Goal: Information Seeking & Learning: Learn about a topic

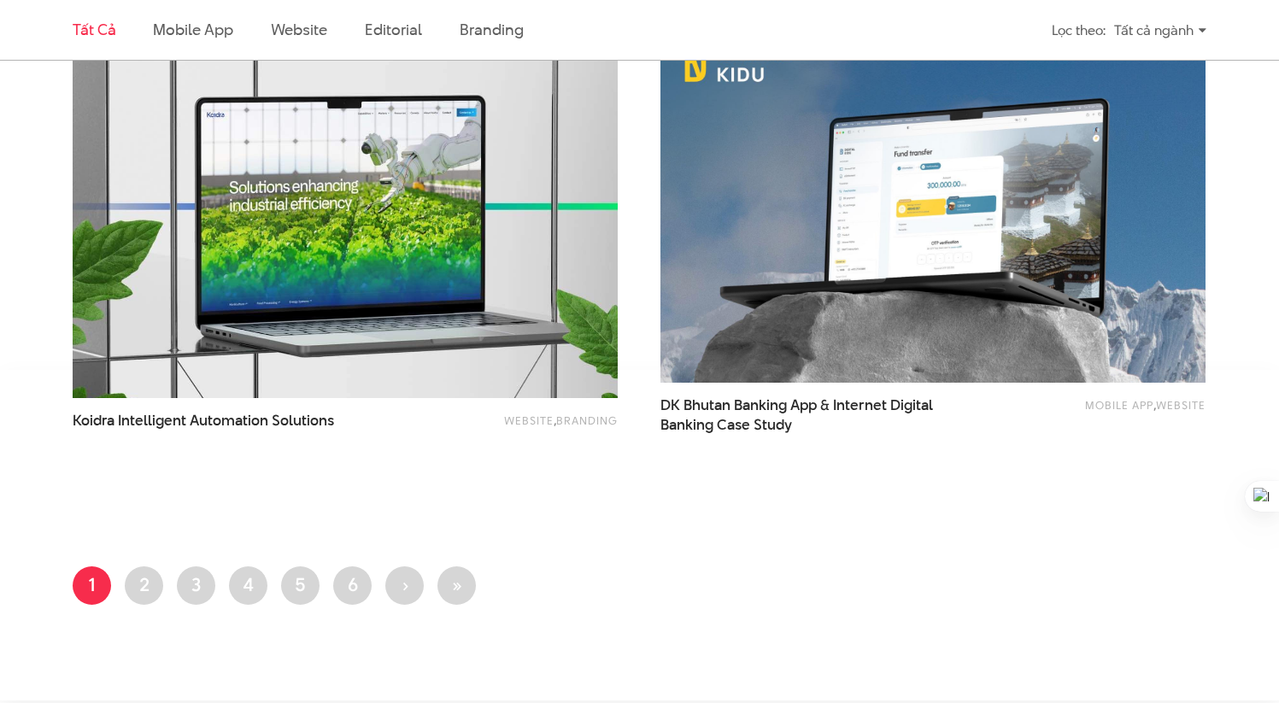
scroll to position [3087, 0]
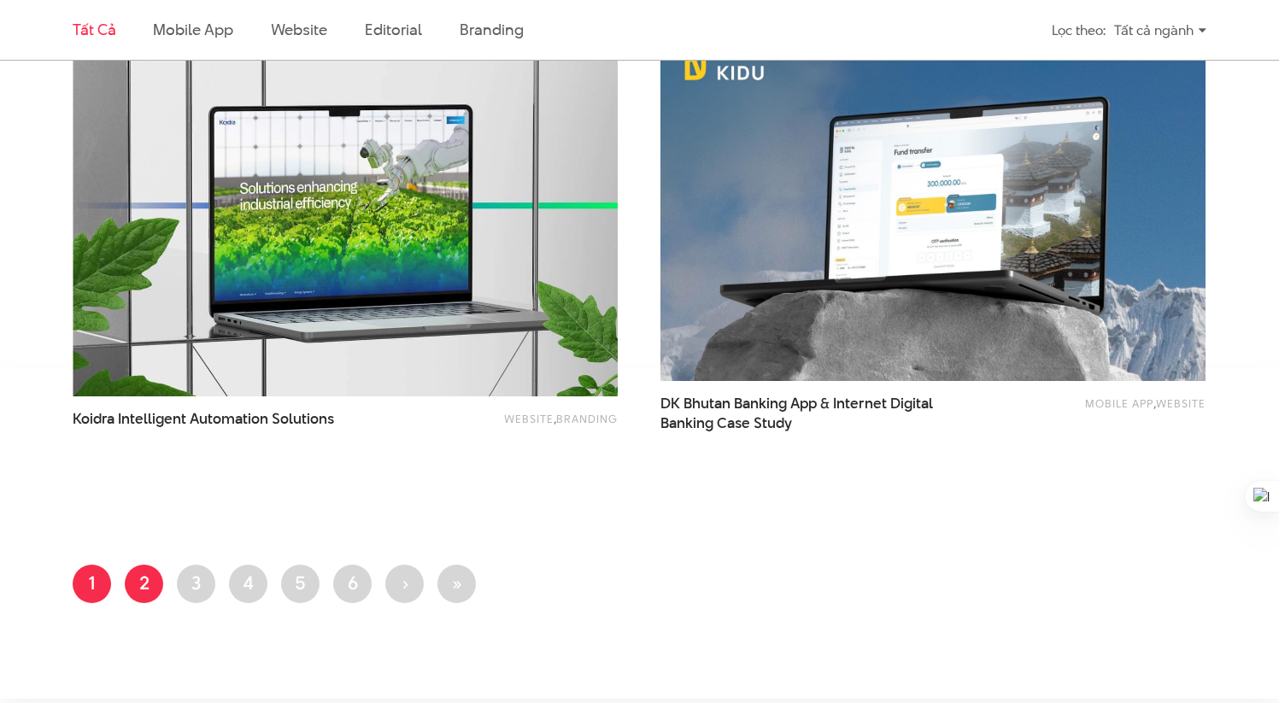
click at [138, 586] on link "Trang 2" at bounding box center [144, 584] width 38 height 38
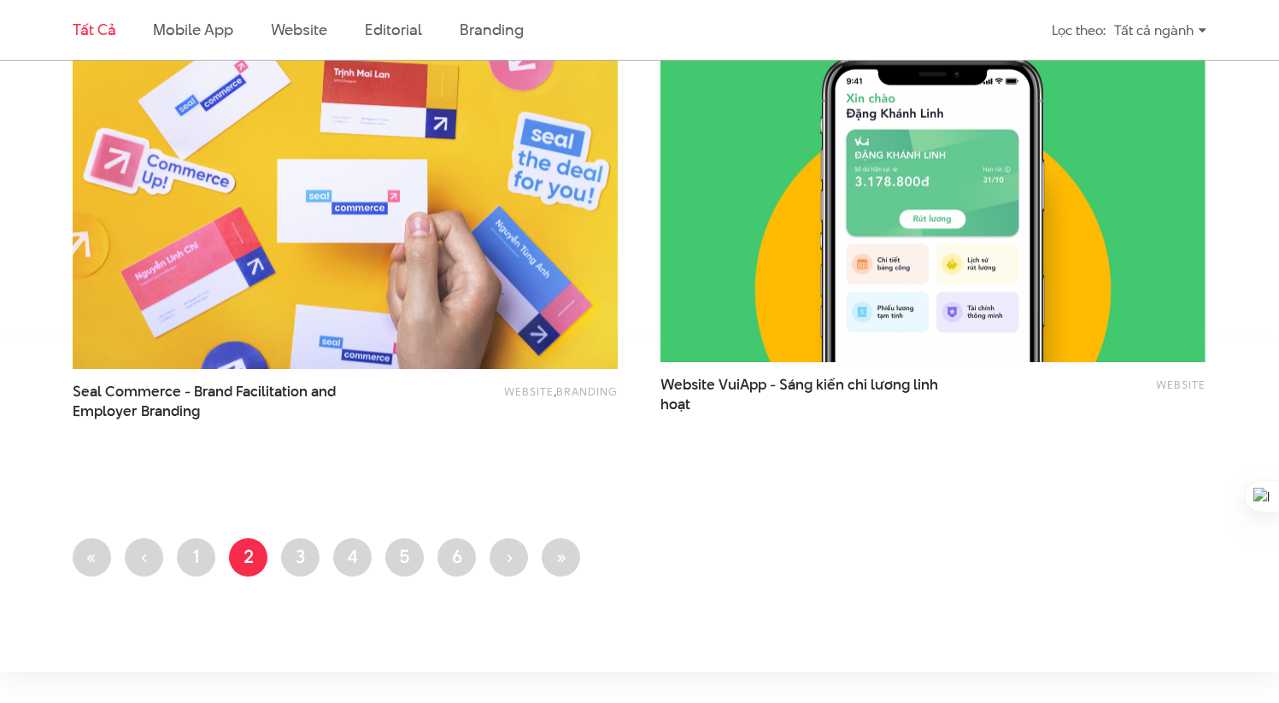
scroll to position [3112, 0]
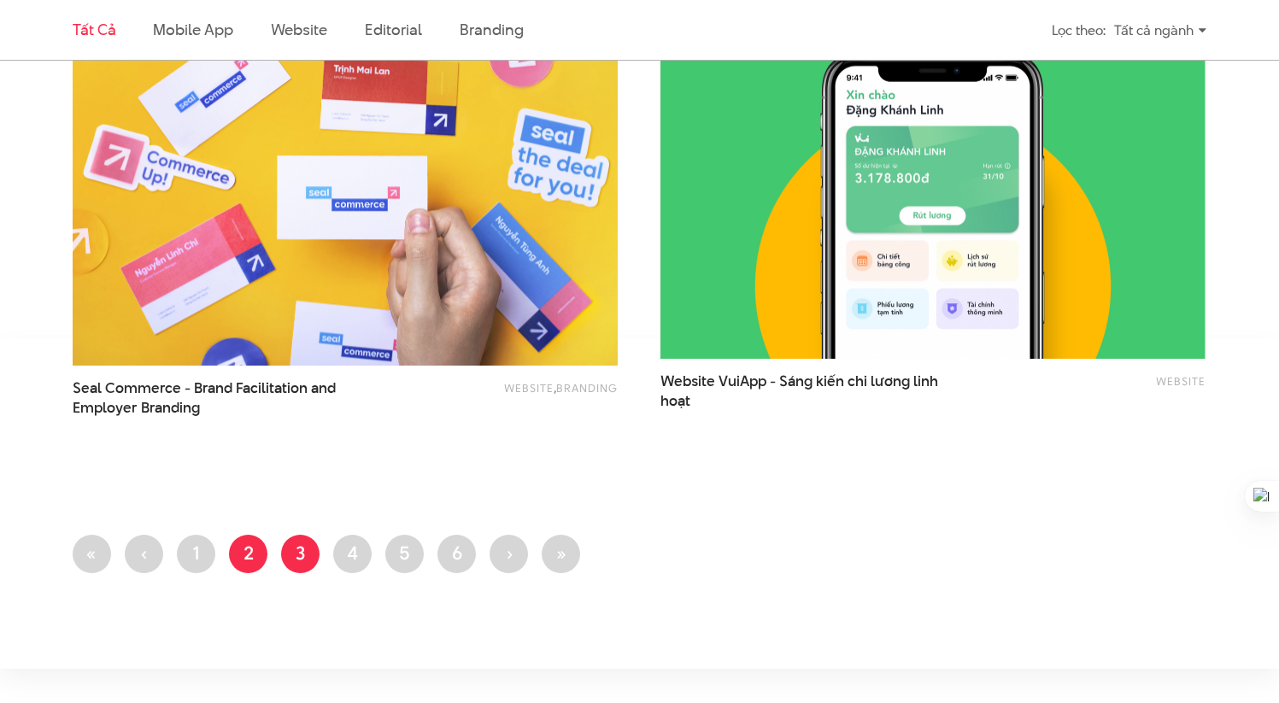
click at [292, 559] on link "Trang 3" at bounding box center [300, 554] width 38 height 38
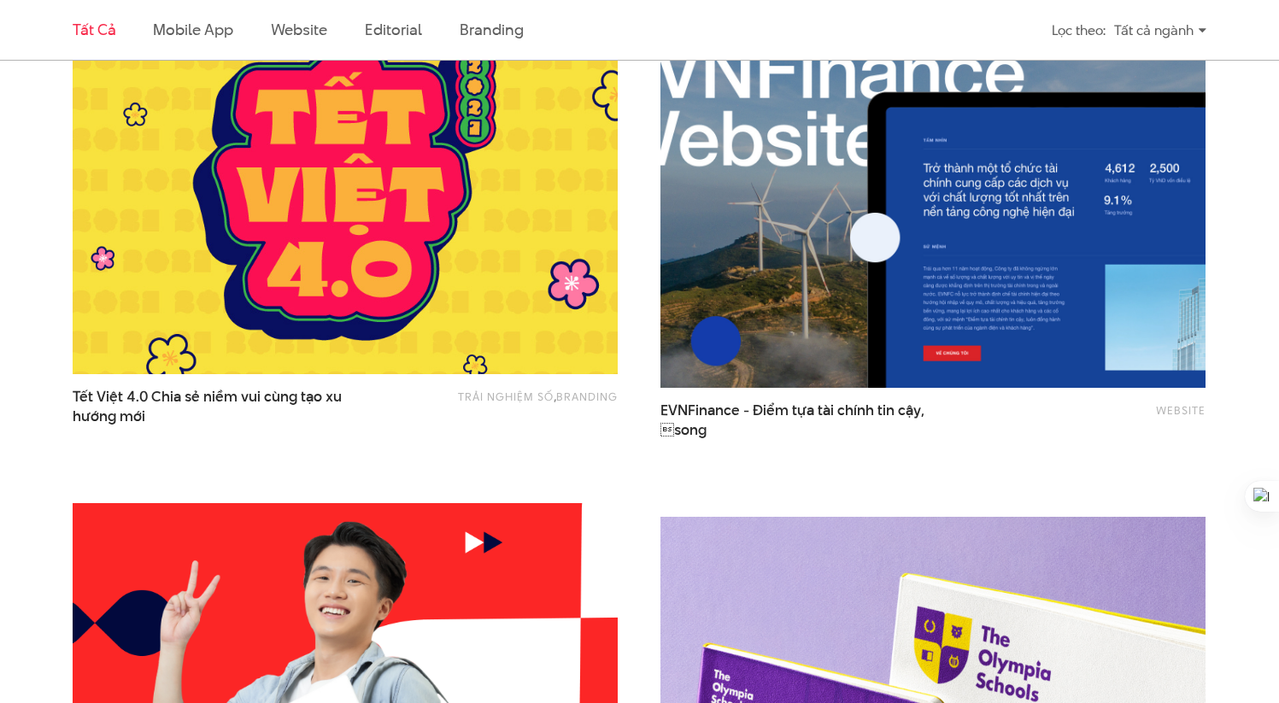
scroll to position [2087, 0]
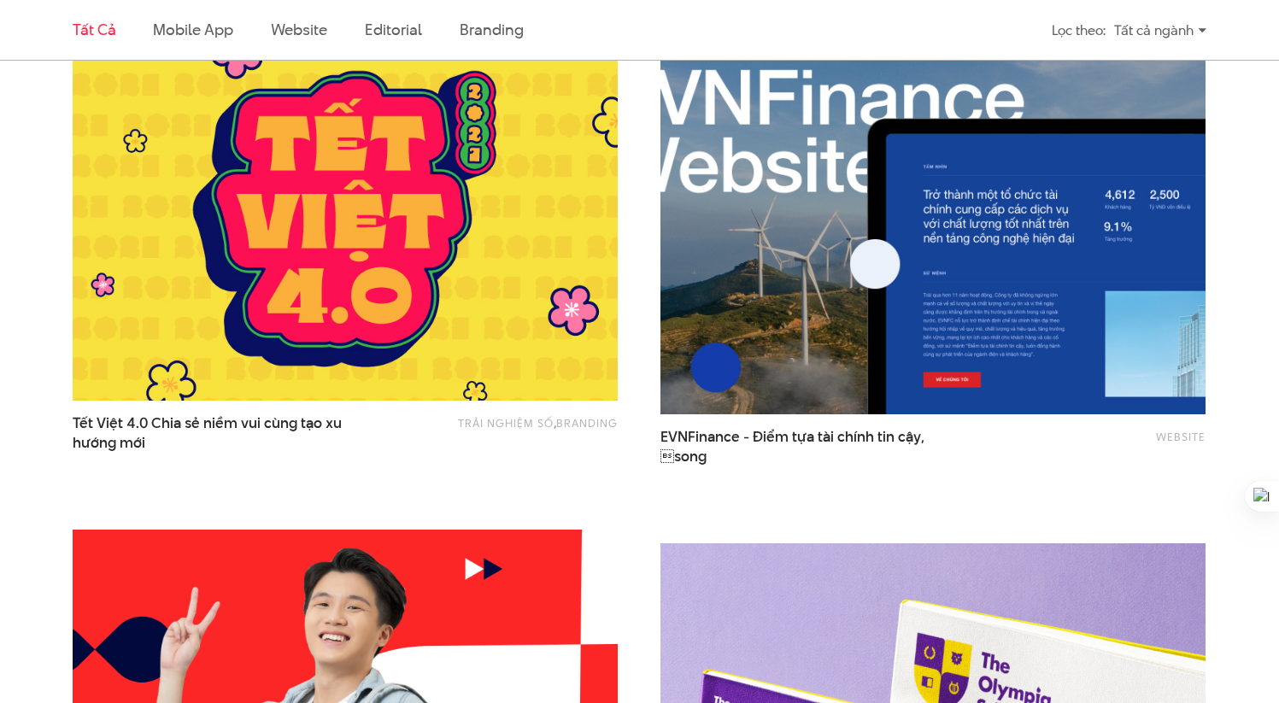
click at [993, 247] on img at bounding box center [933, 232] width 600 height 401
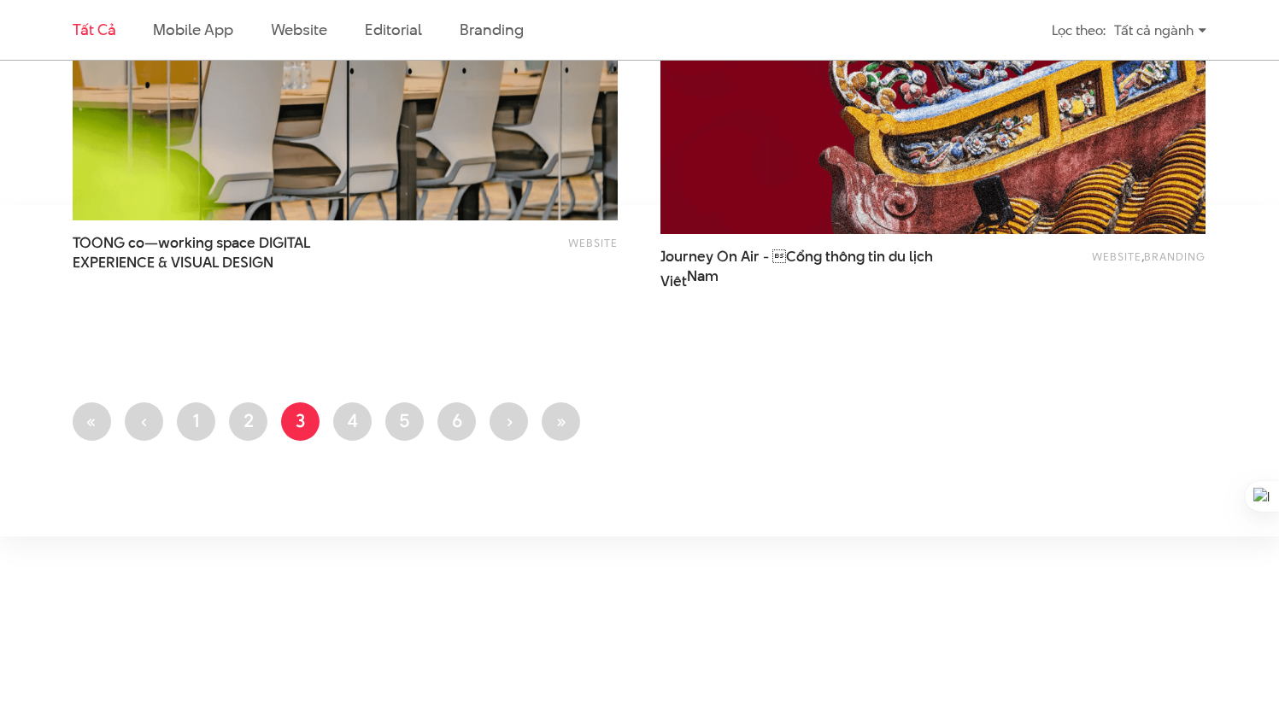
scroll to position [3310, 0]
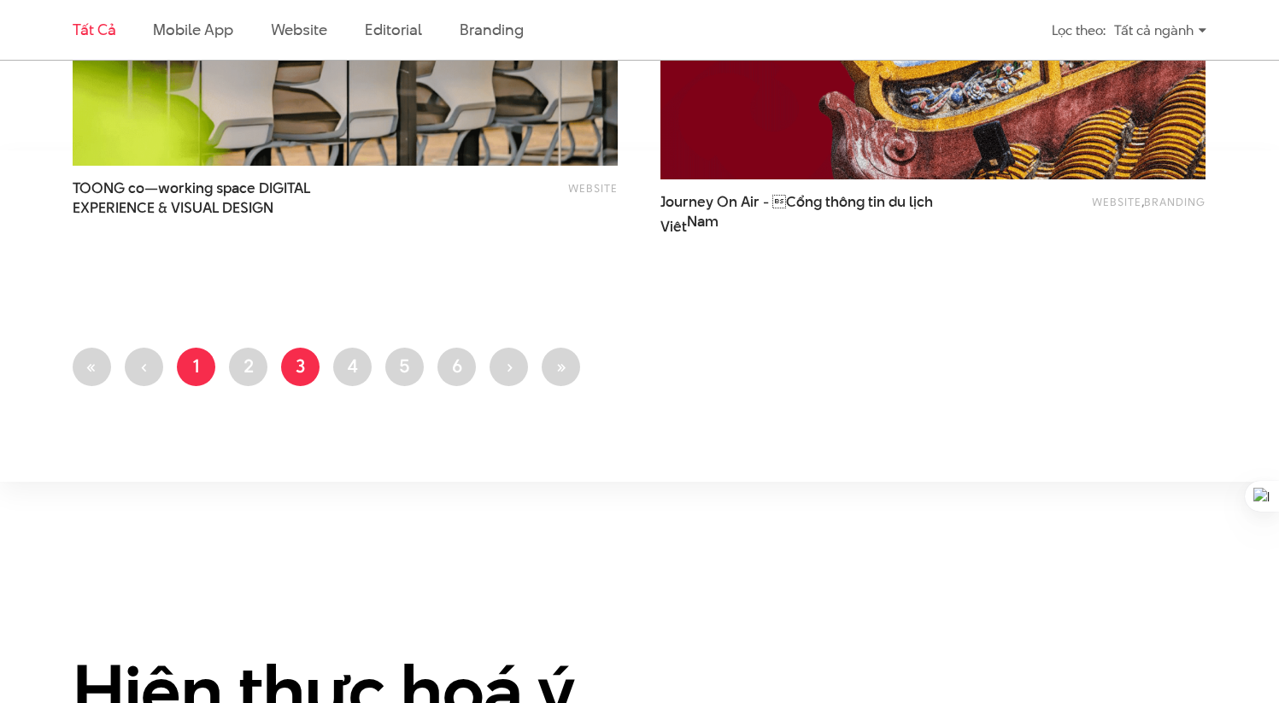
click at [184, 363] on link "Trang 1" at bounding box center [196, 367] width 38 height 38
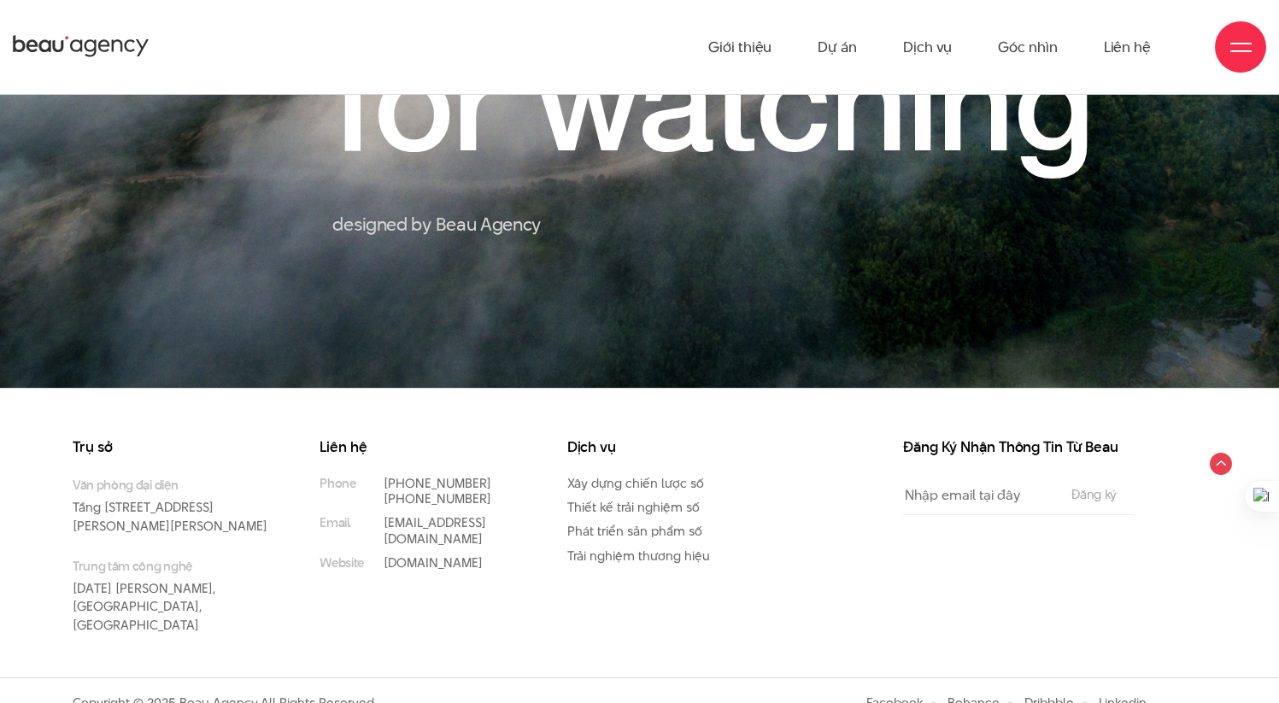
scroll to position [15411, 0]
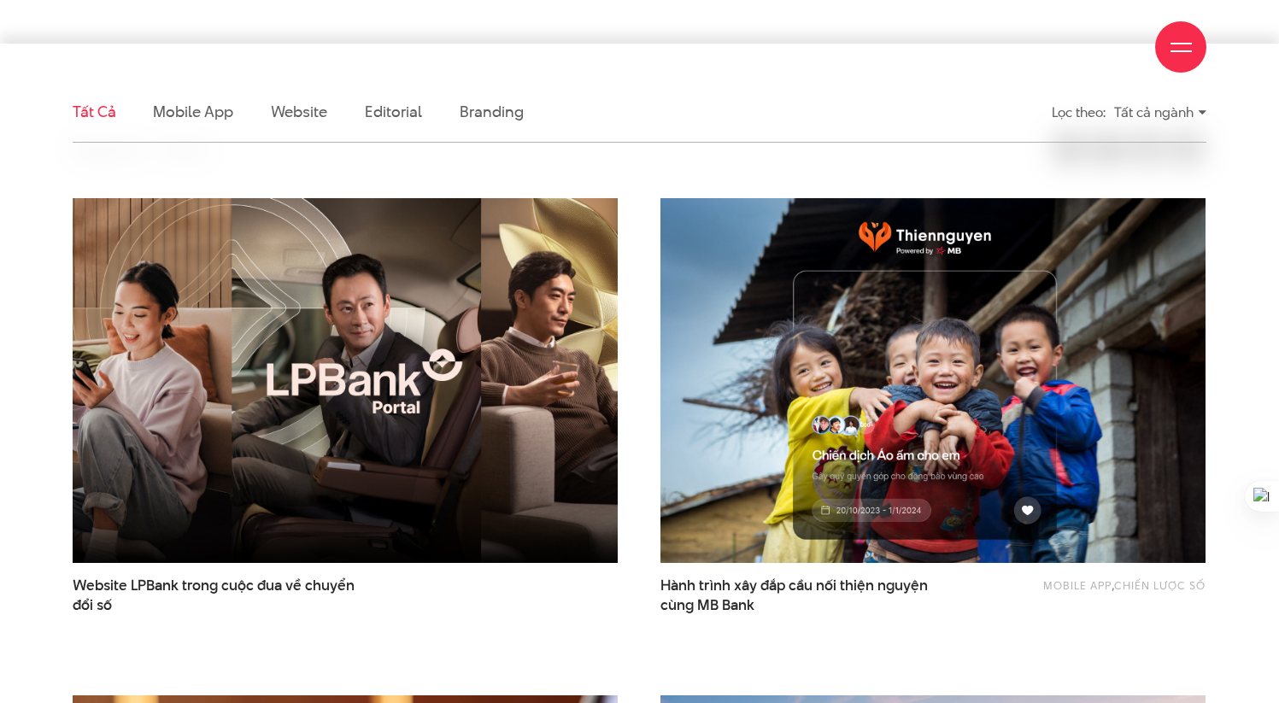
scroll to position [434, 0]
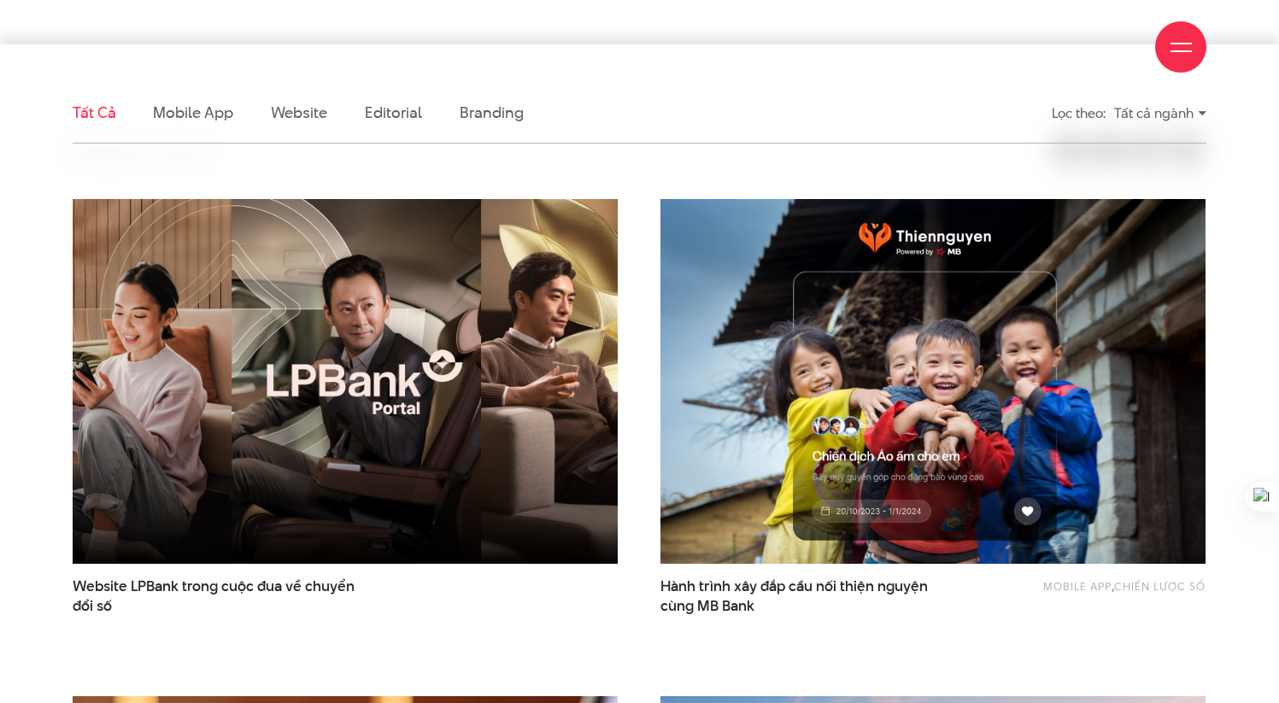
click at [354, 419] on img at bounding box center [345, 381] width 600 height 401
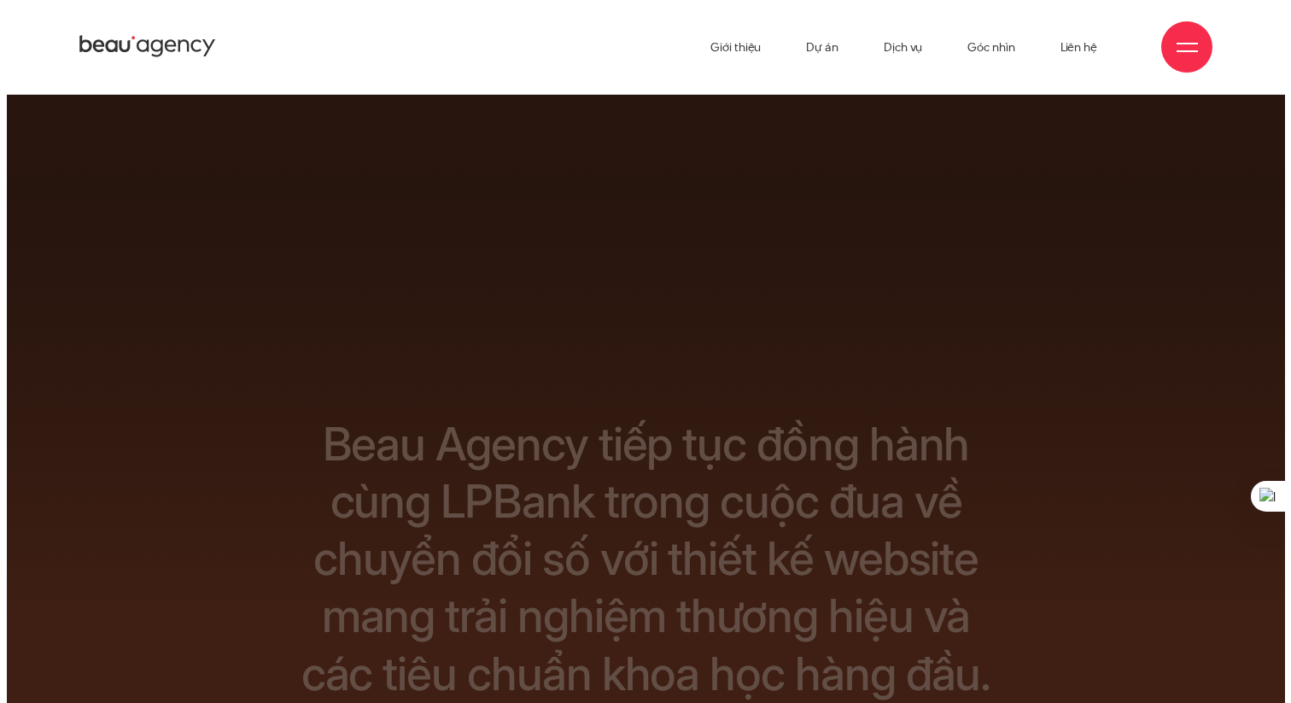
scroll to position [28, 0]
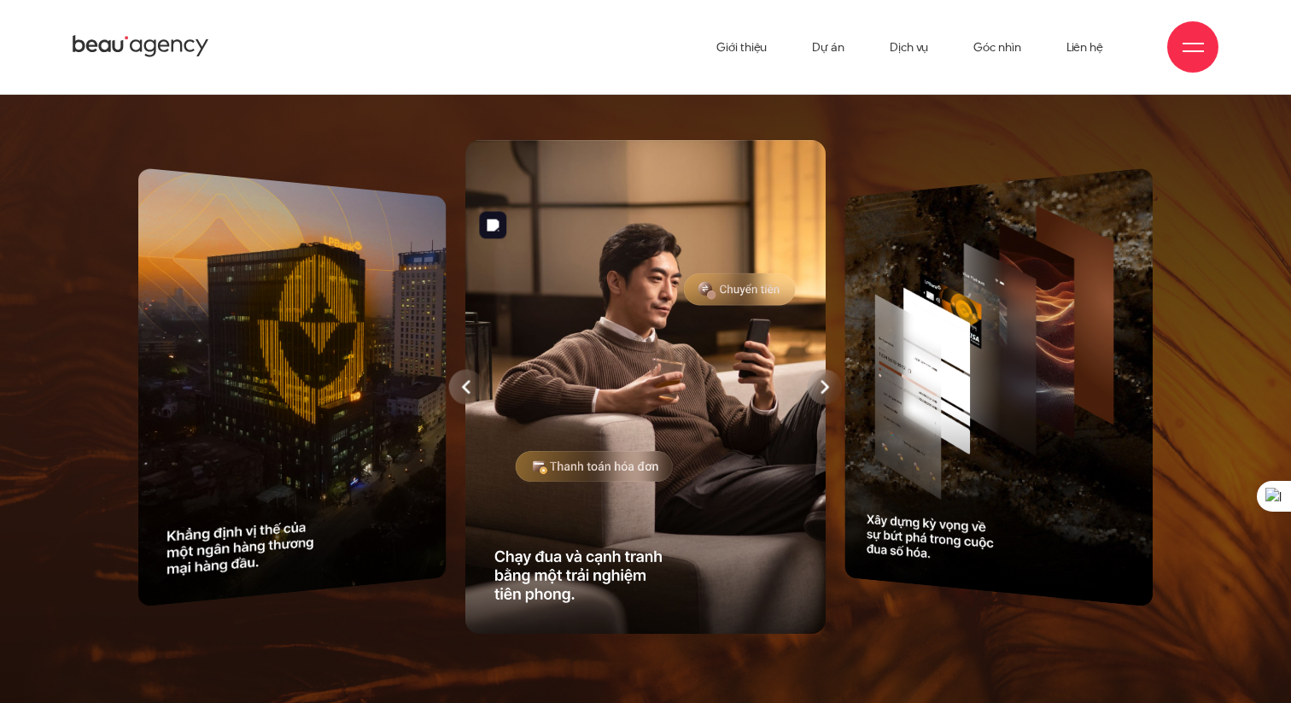
click at [820, 404] on div at bounding box center [825, 386] width 35 height 35
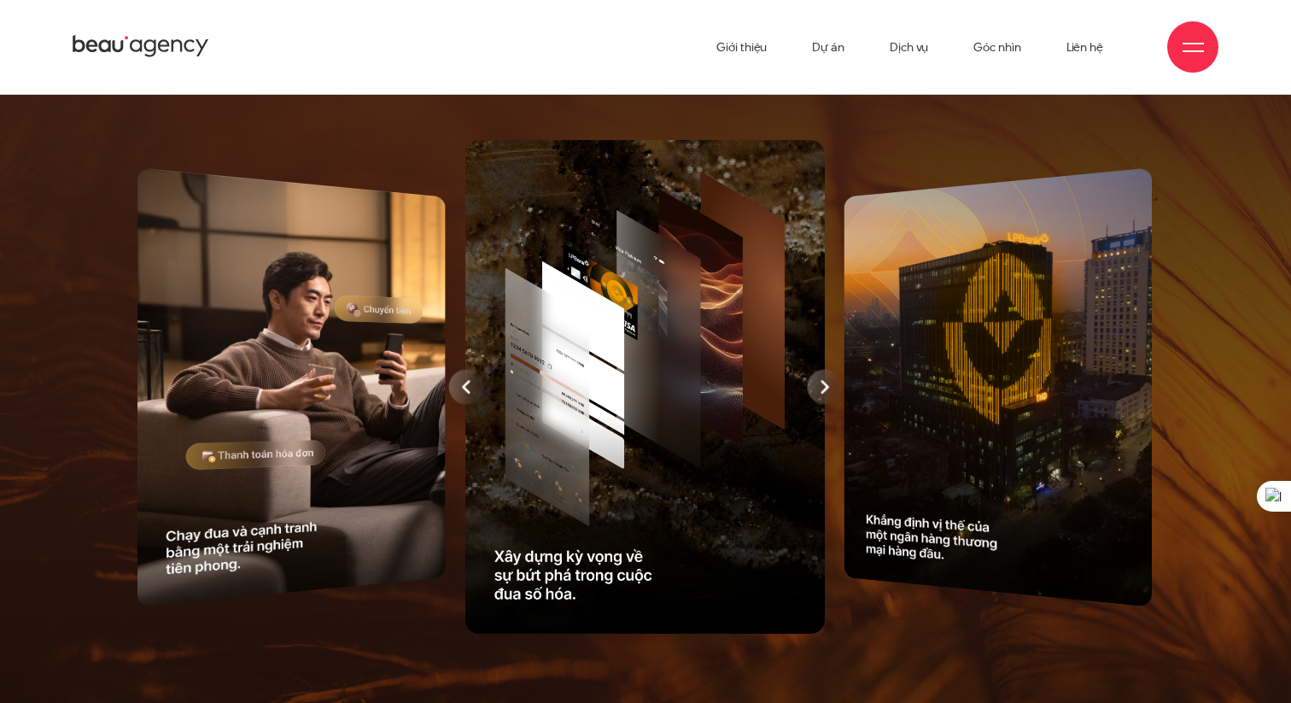
click at [821, 394] on icon at bounding box center [825, 387] width 9 height 14
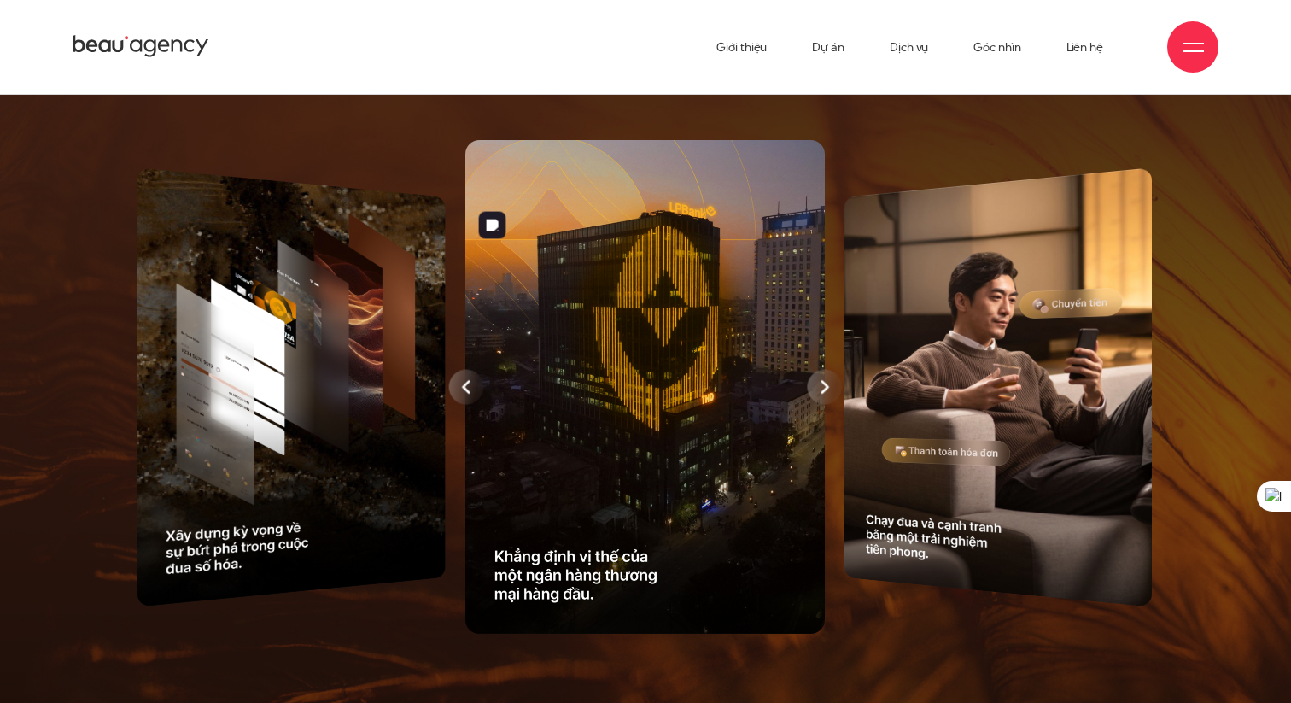
click at [820, 404] on div at bounding box center [825, 386] width 35 height 35
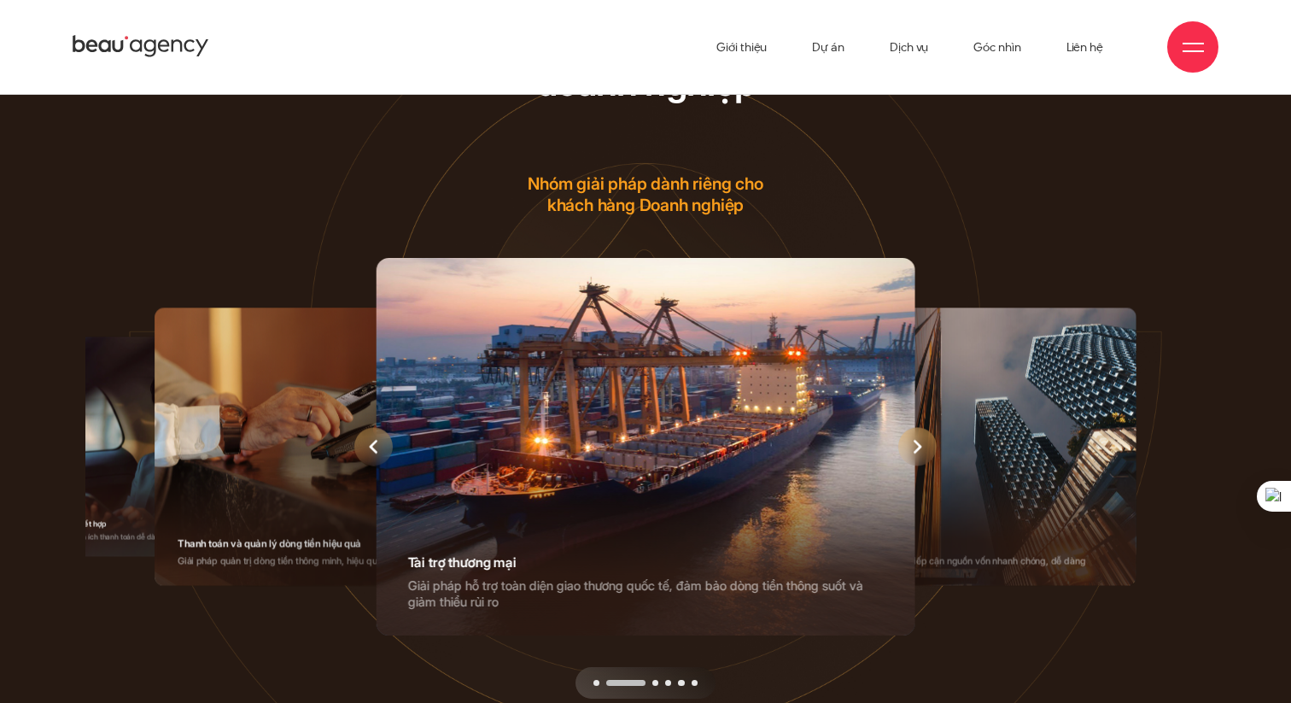
click at [920, 454] on icon "Next slide" at bounding box center [918, 447] width 9 height 14
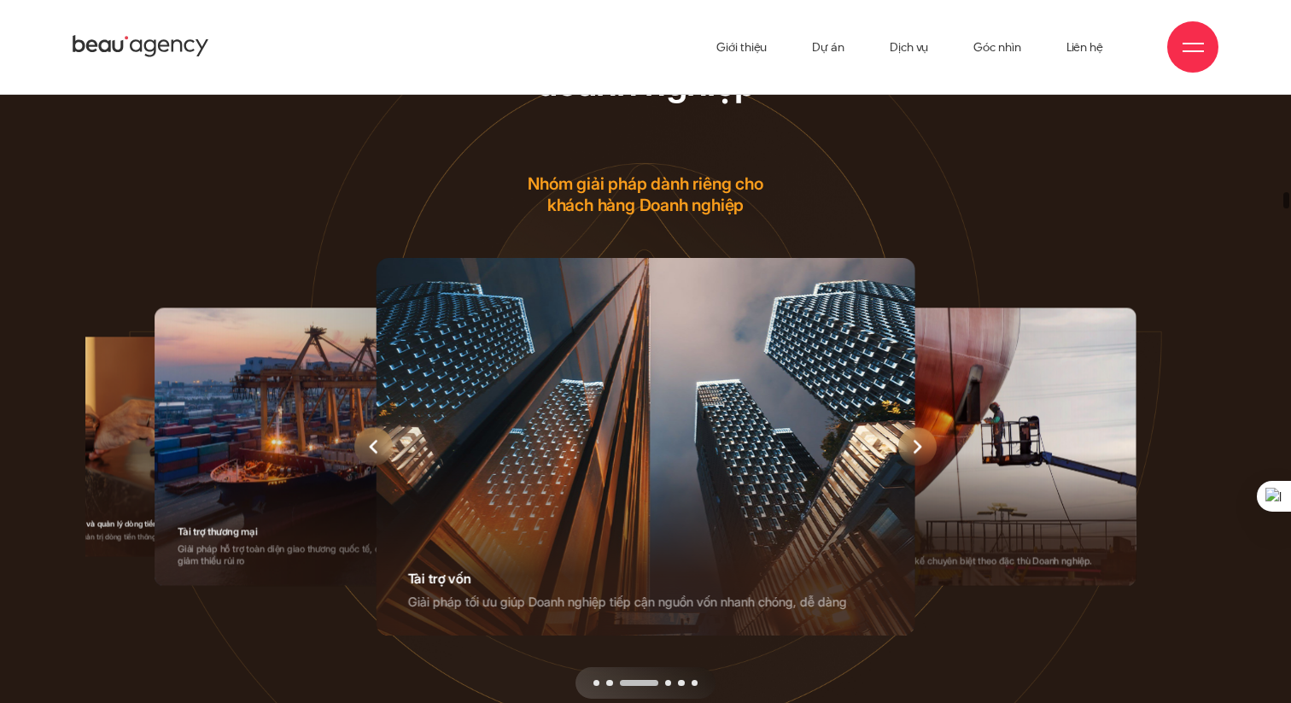
click at [920, 454] on icon "Next slide" at bounding box center [918, 447] width 9 height 14
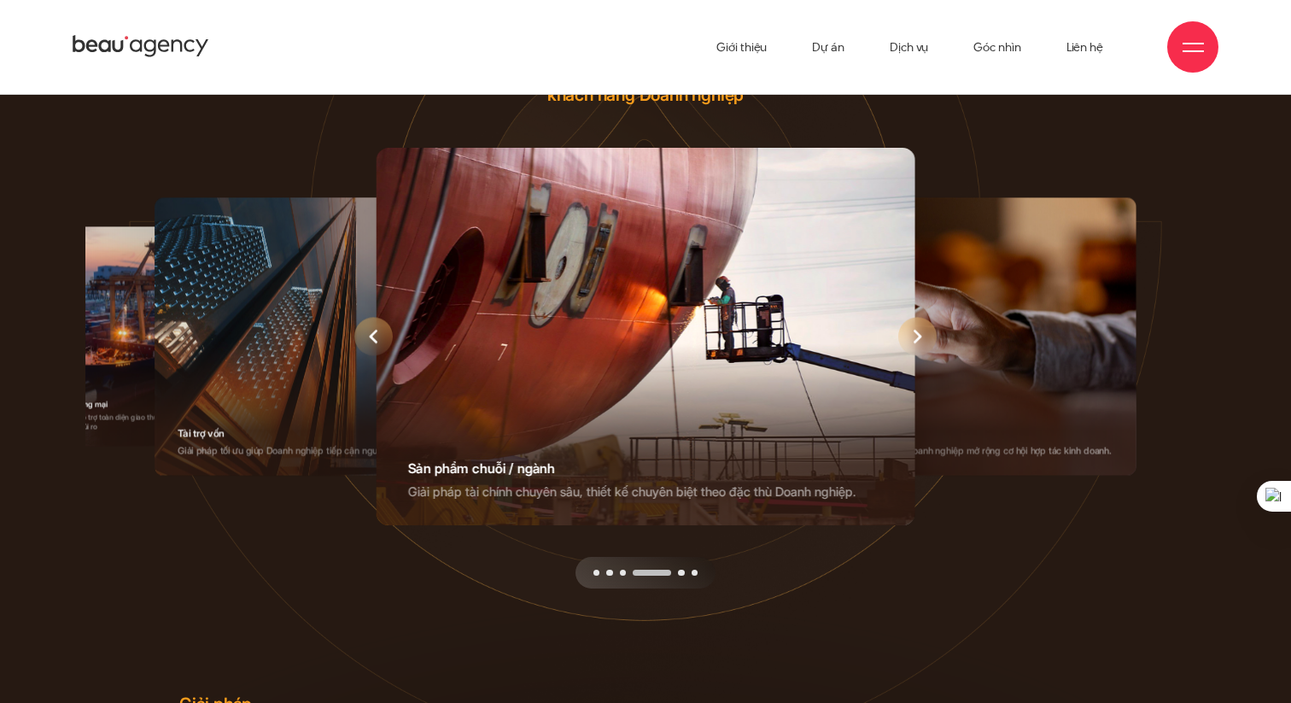
click at [771, 477] on h4 "Sản phẩm chuỗi / ngành" at bounding box center [645, 469] width 477 height 16
click at [763, 446] on div "4 / 6" at bounding box center [646, 337] width 540 height 378
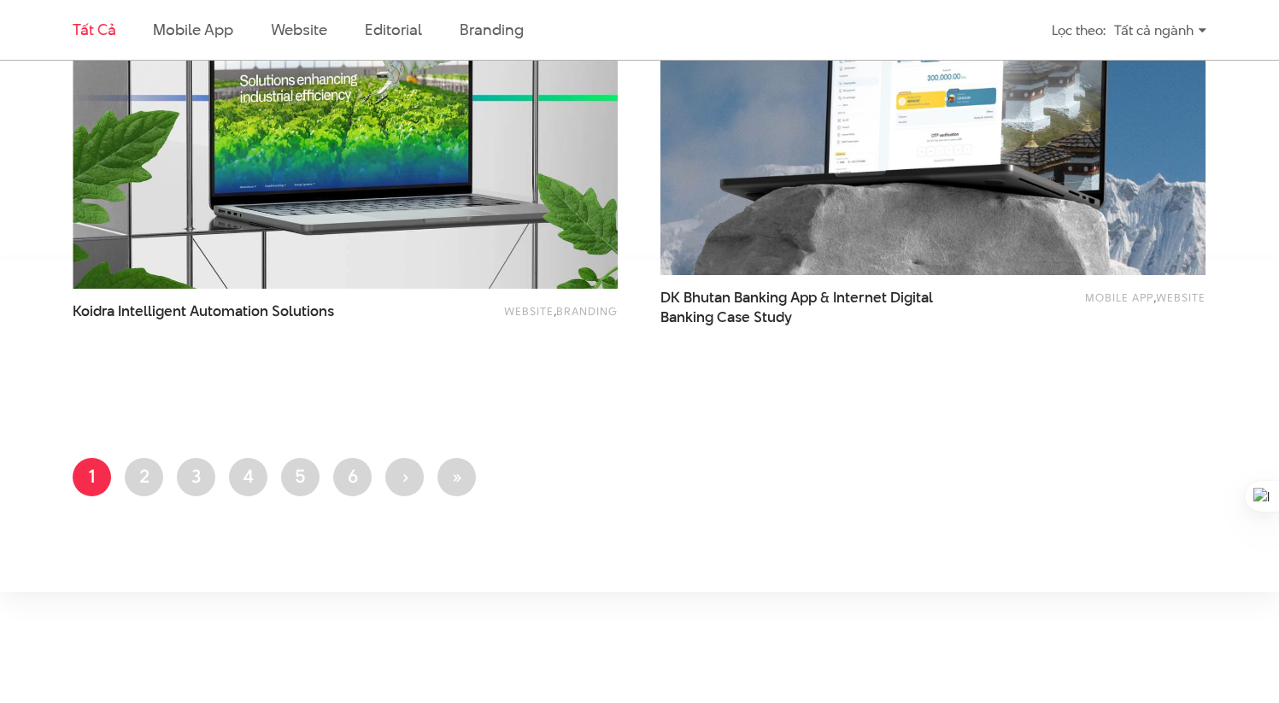
scroll to position [3201, 0]
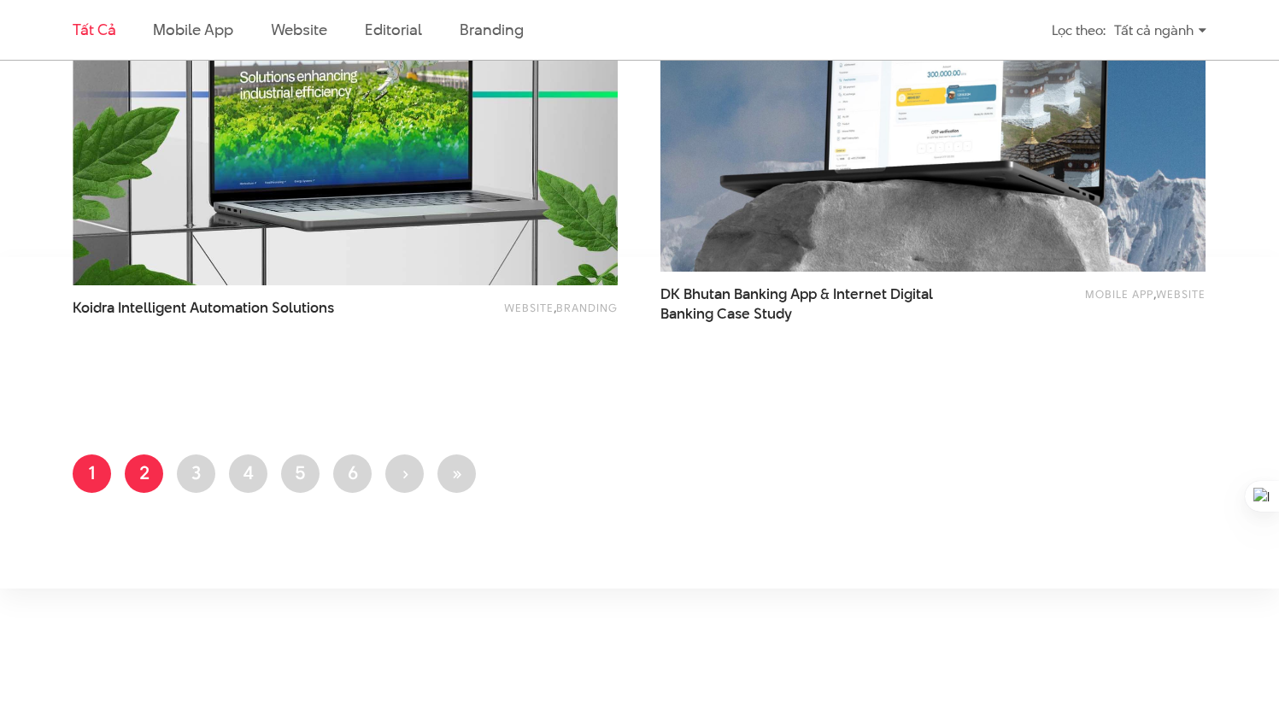
click at [131, 466] on link "Trang 2" at bounding box center [144, 473] width 38 height 38
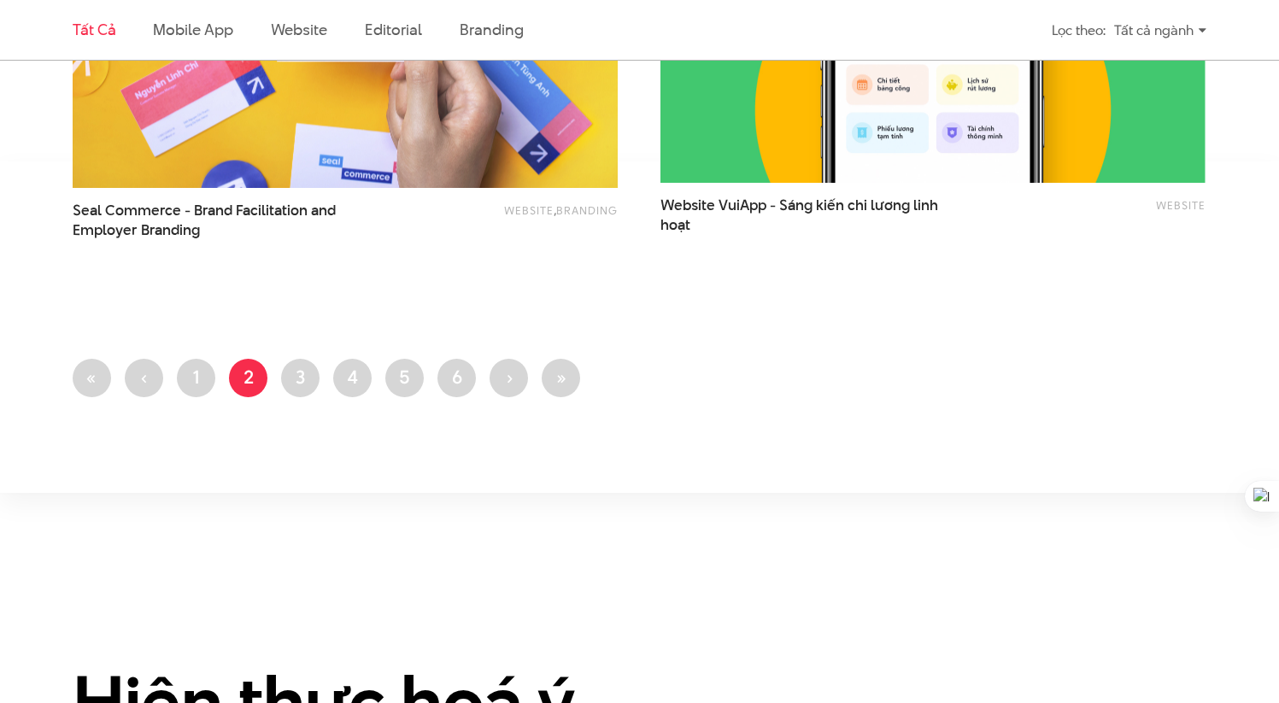
scroll to position [3291, 0]
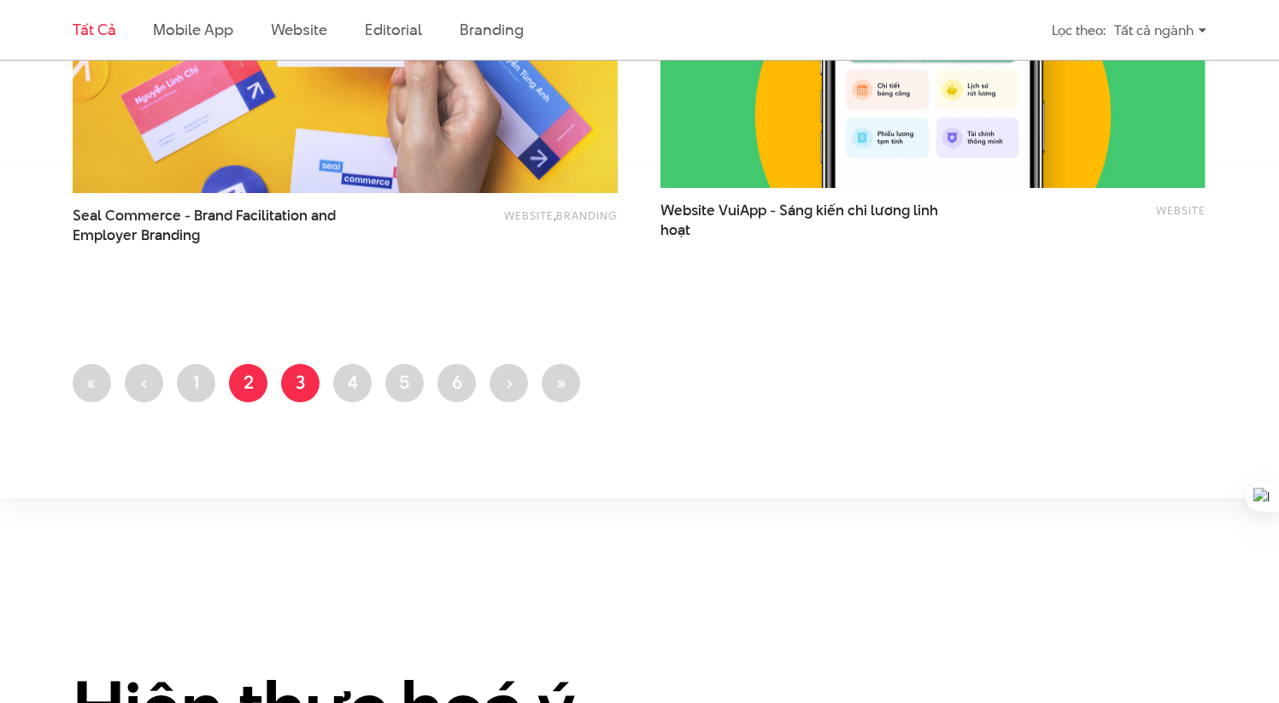
click at [302, 389] on link "Trang 3" at bounding box center [300, 383] width 38 height 38
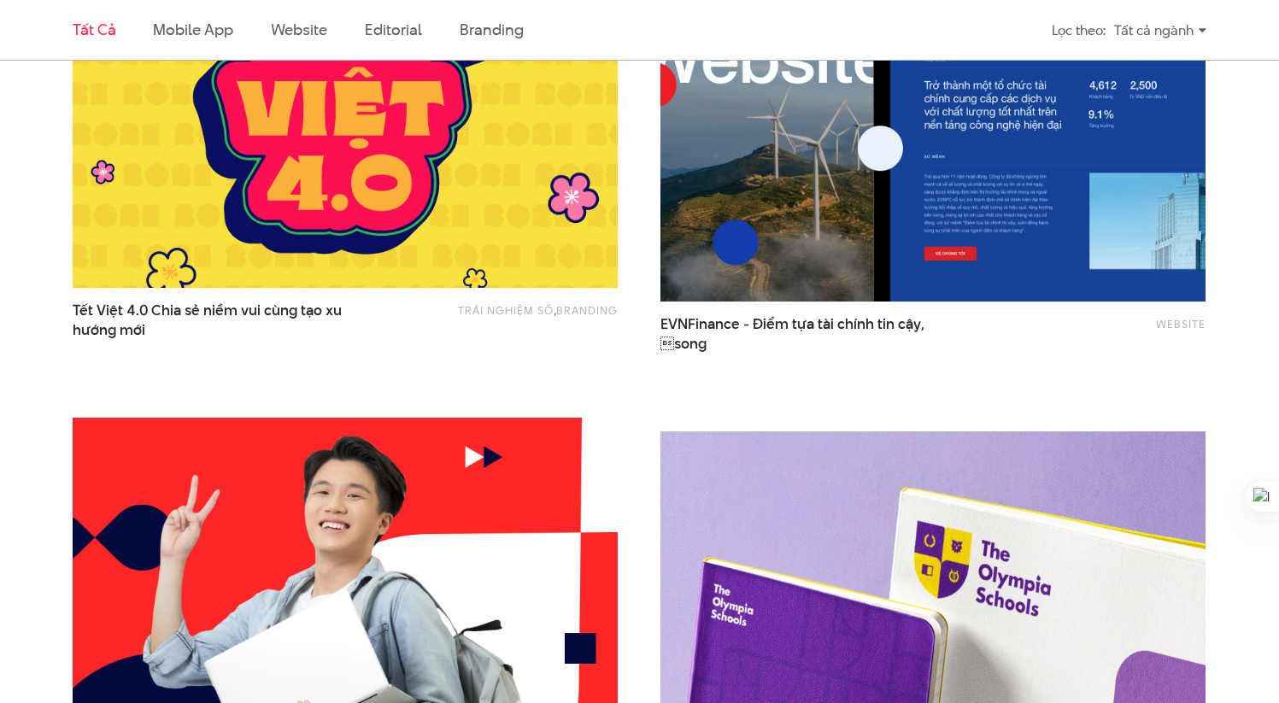
scroll to position [2180, 0]
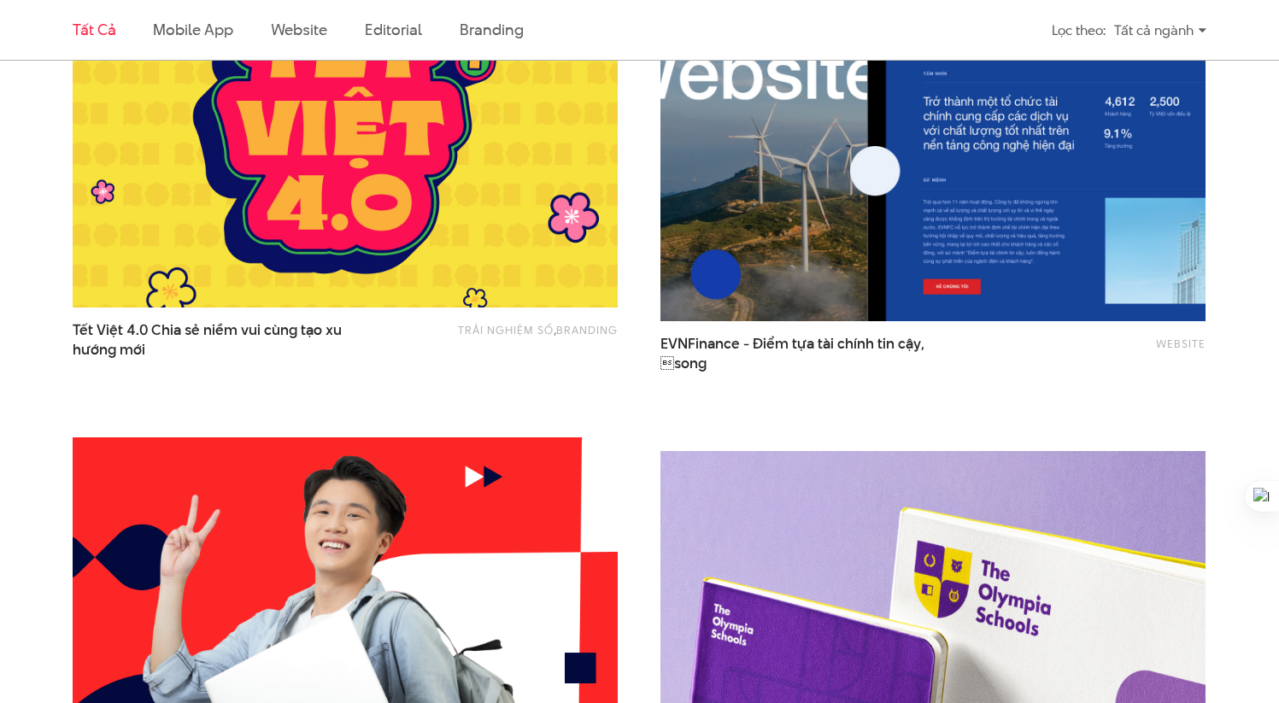
click at [932, 259] on img at bounding box center [933, 139] width 600 height 401
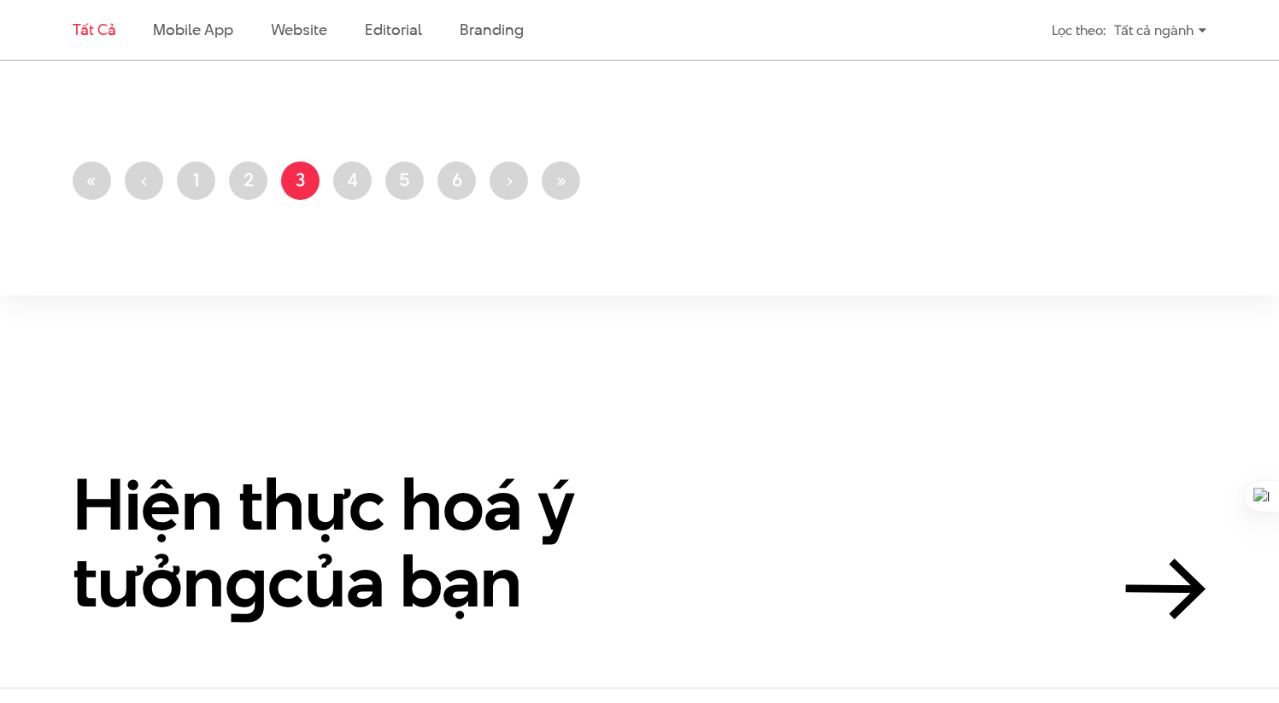
scroll to position [3494, 0]
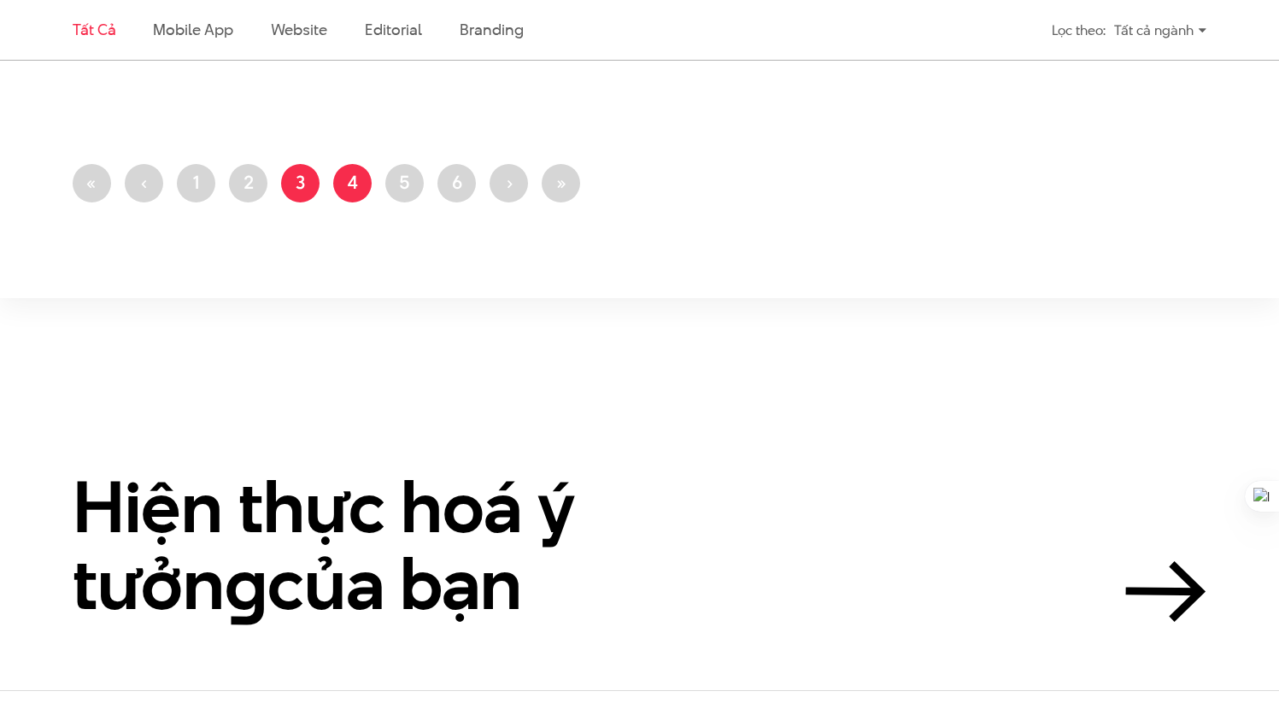
click at [353, 179] on link "Trang 4" at bounding box center [352, 183] width 38 height 38
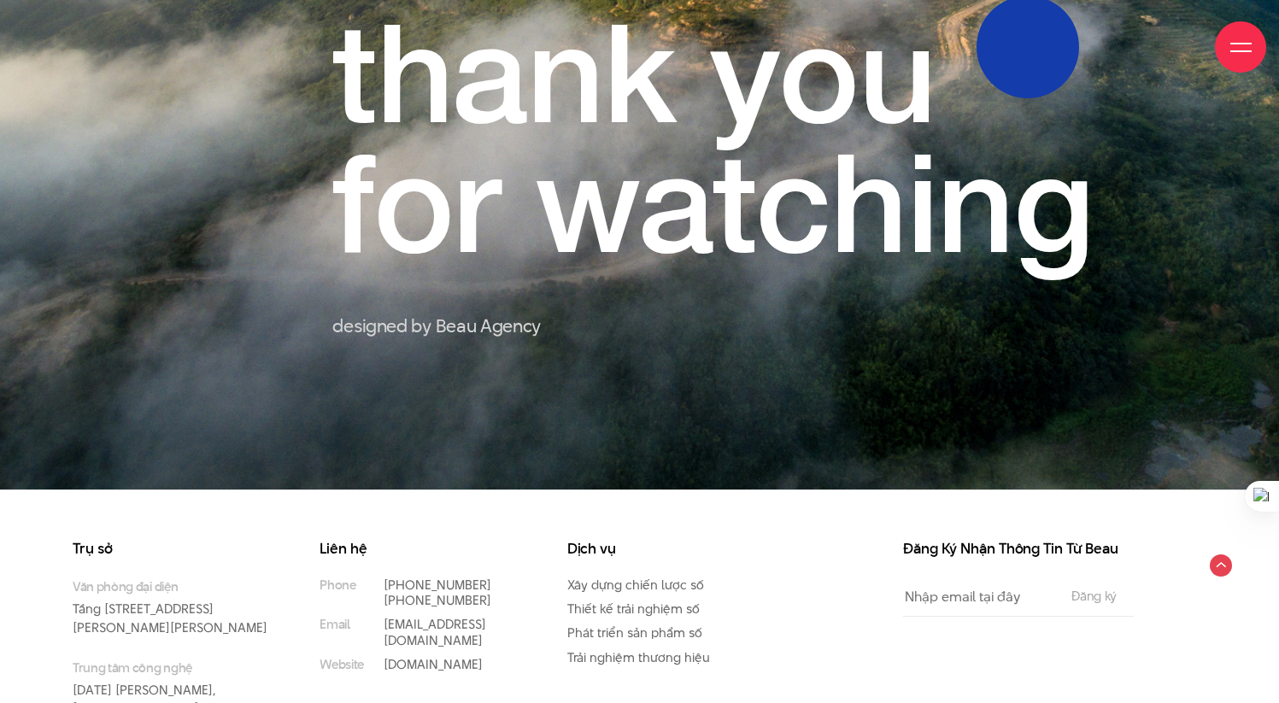
scroll to position [15411, 0]
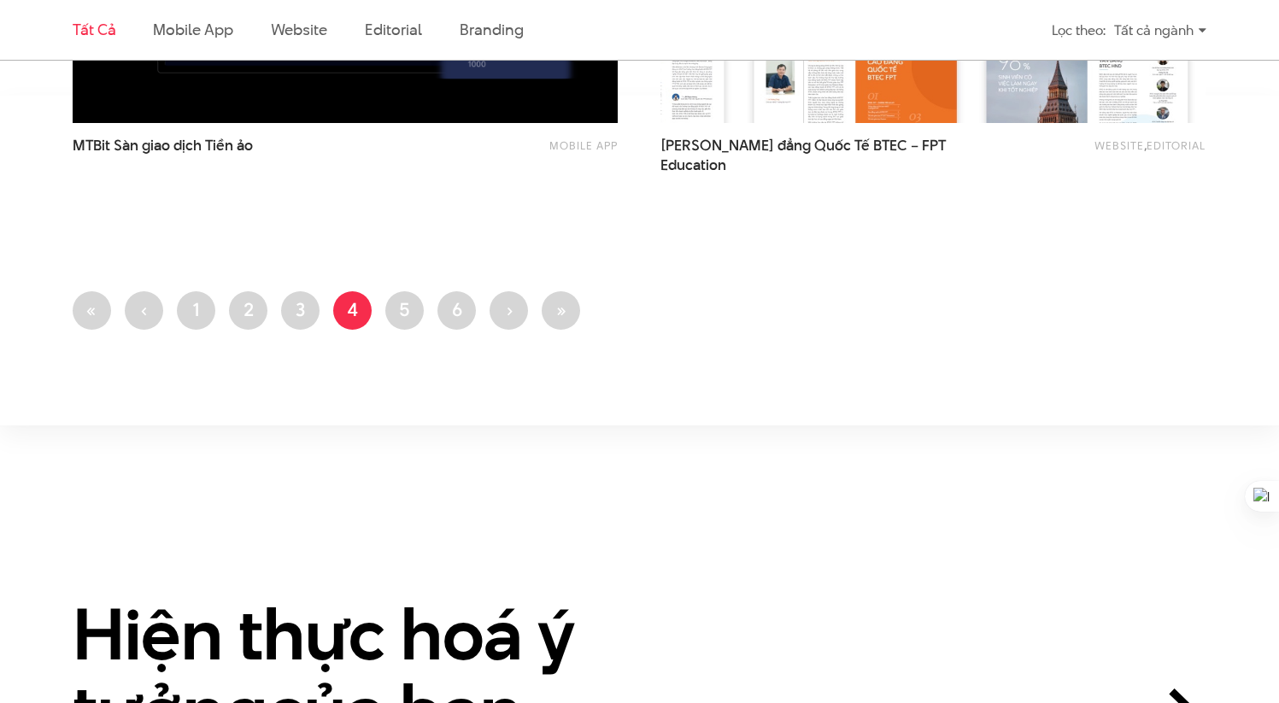
scroll to position [3386, 0]
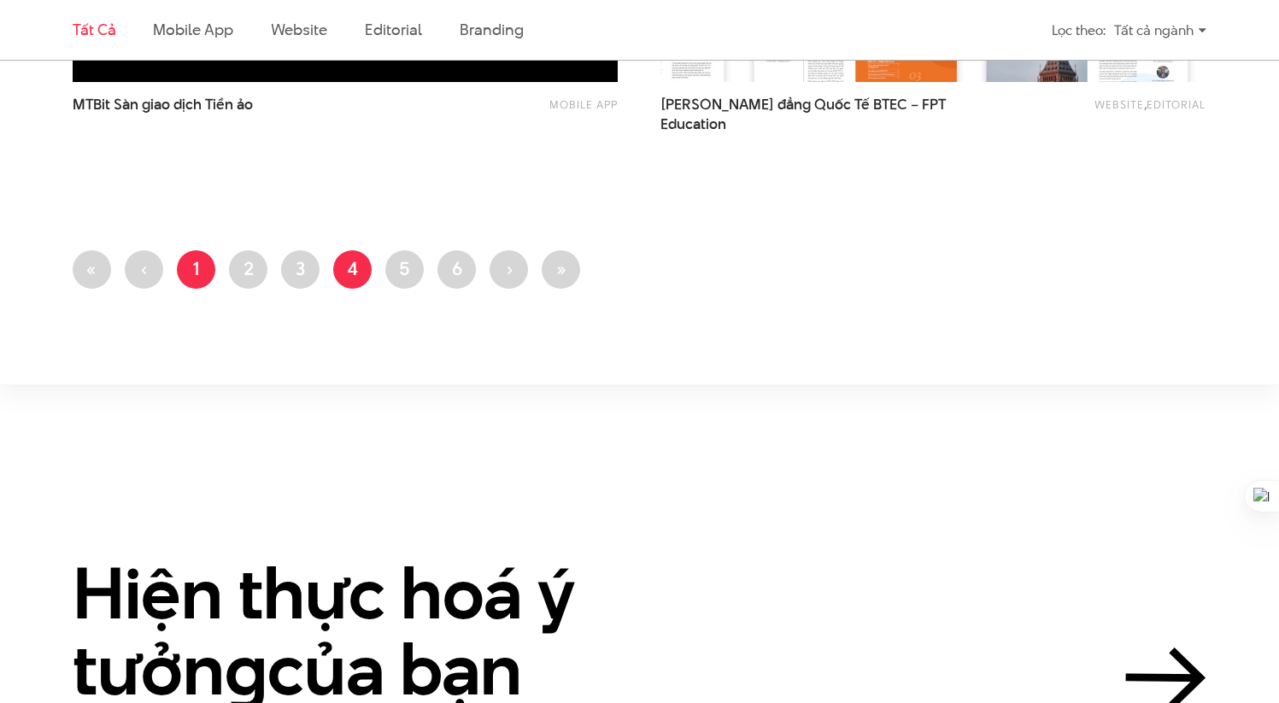
click at [194, 271] on link "Trang 1" at bounding box center [196, 269] width 38 height 38
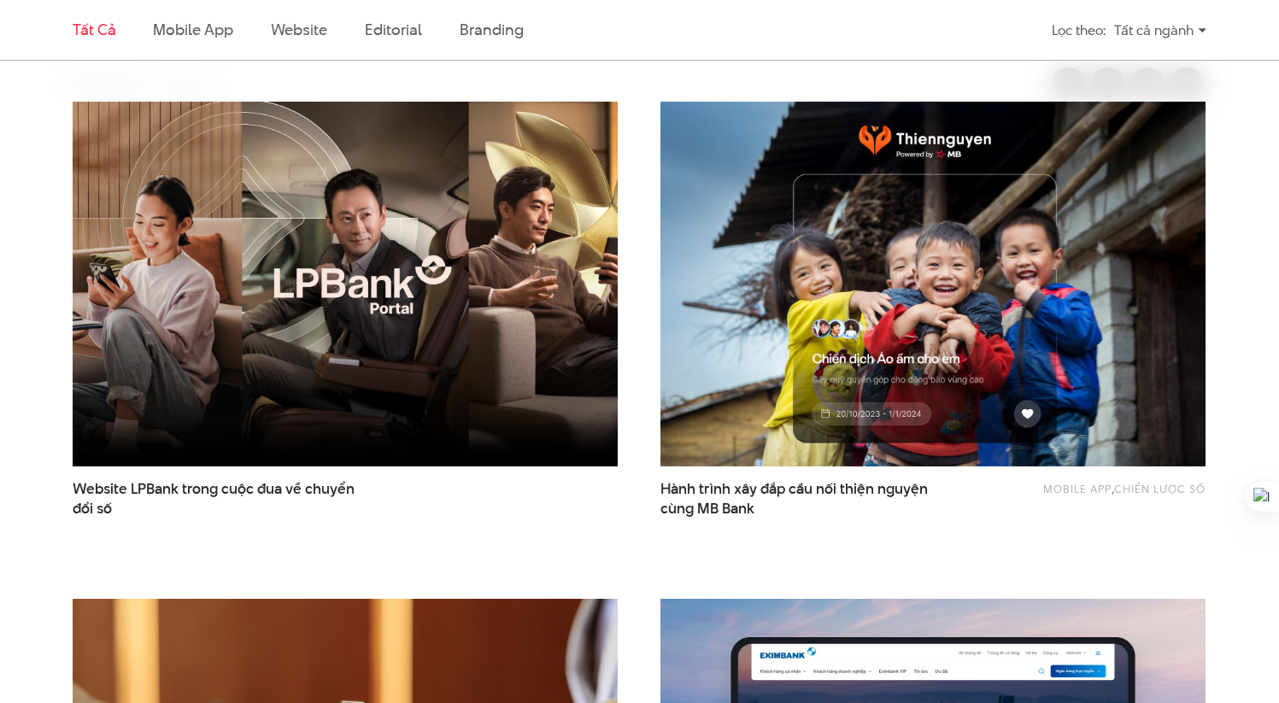
scroll to position [545, 0]
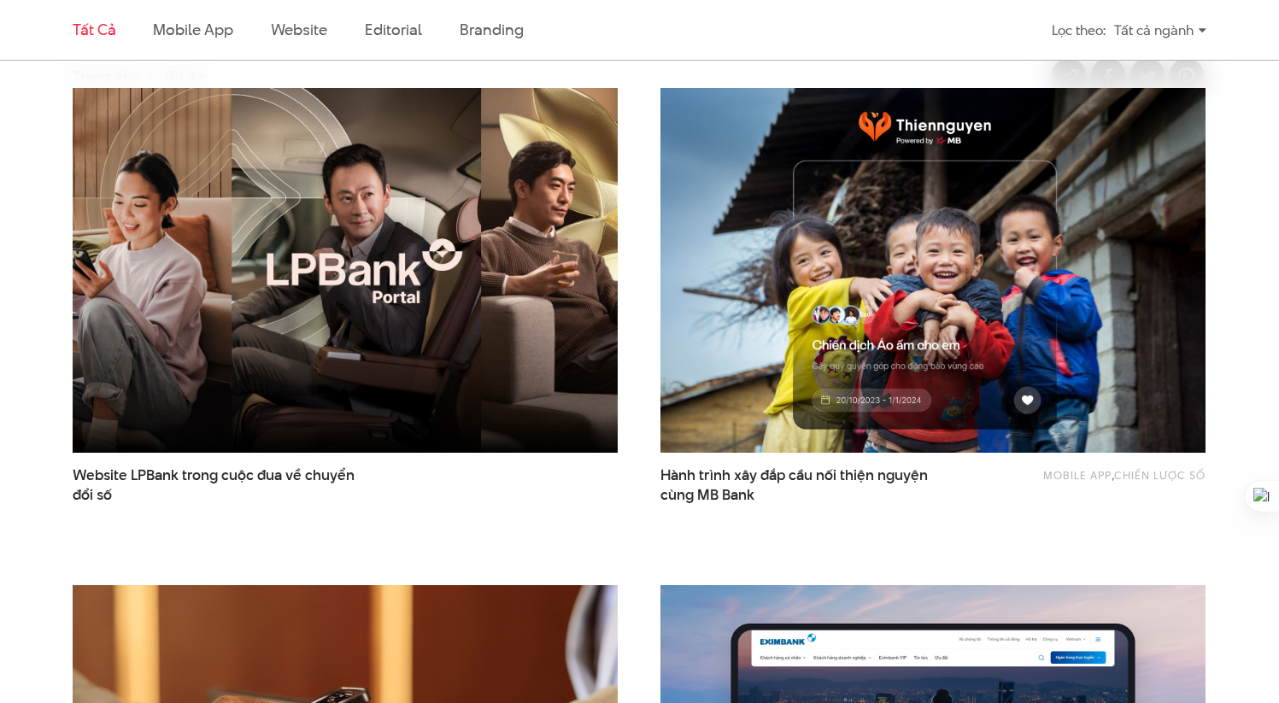
click at [482, 350] on img at bounding box center [345, 270] width 600 height 401
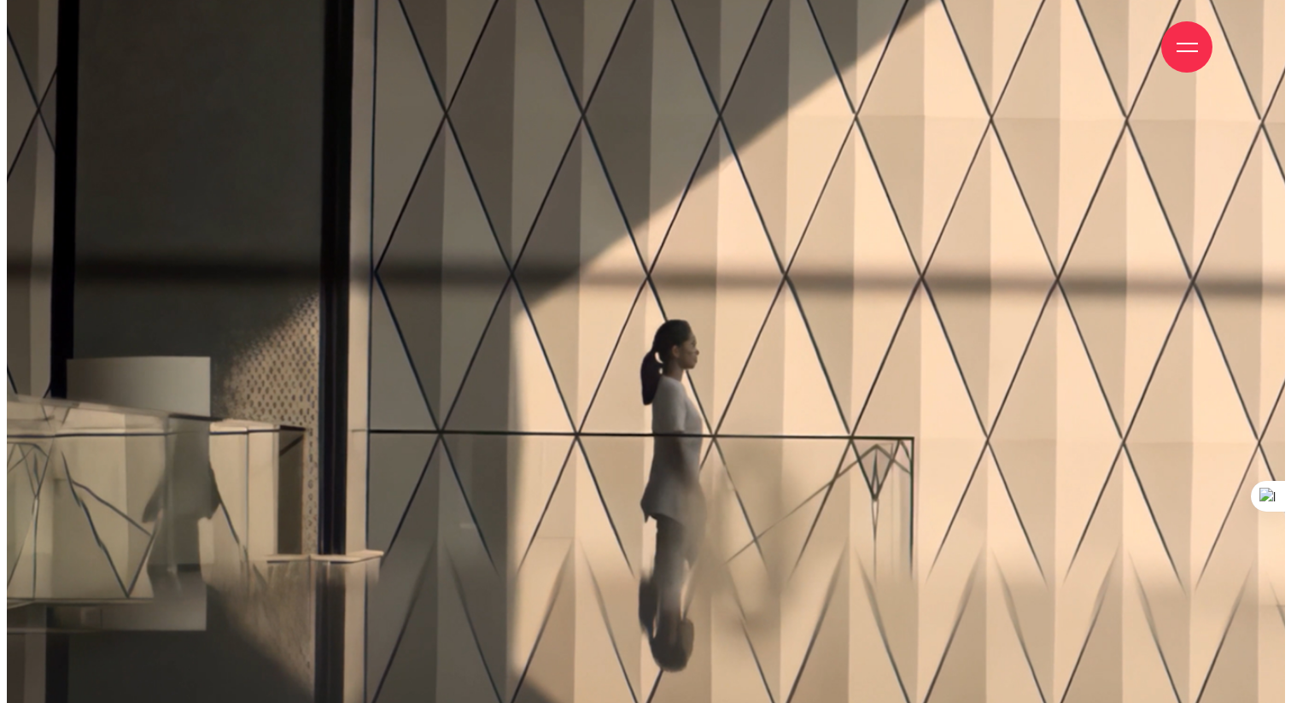
scroll to position [212, 0]
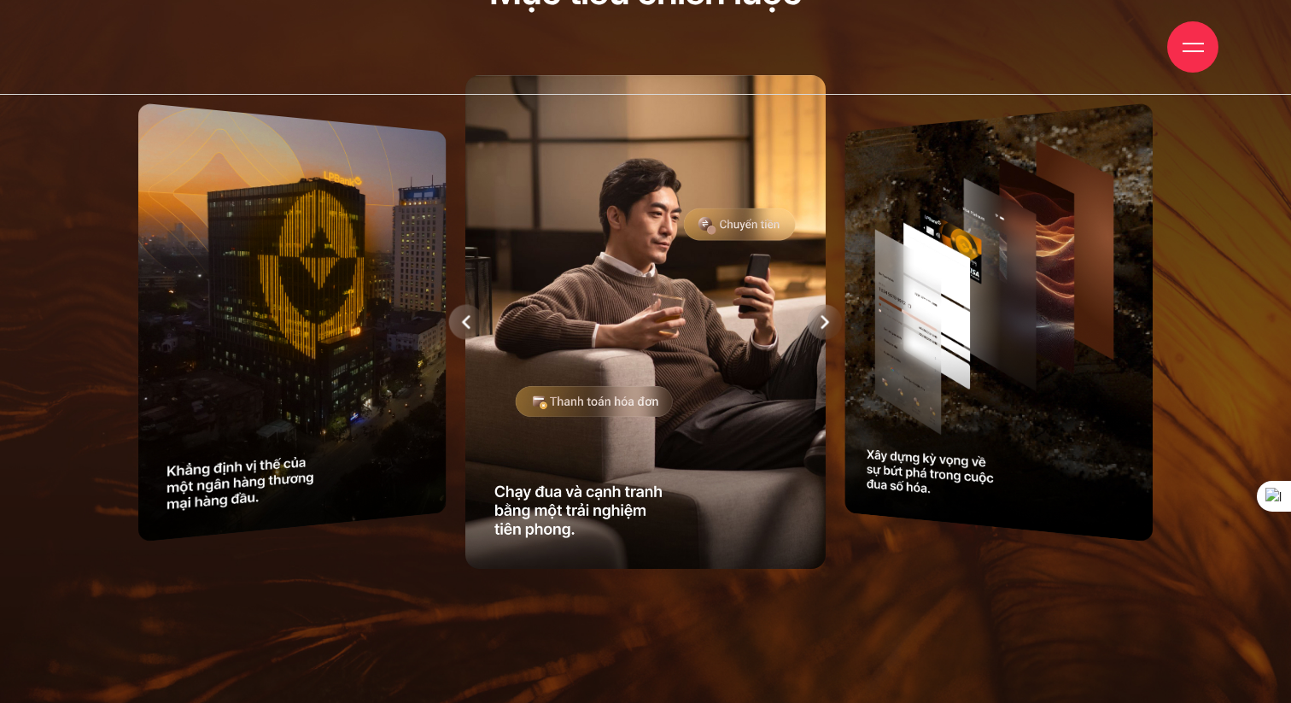
click at [477, 339] on div at bounding box center [465, 321] width 35 height 35
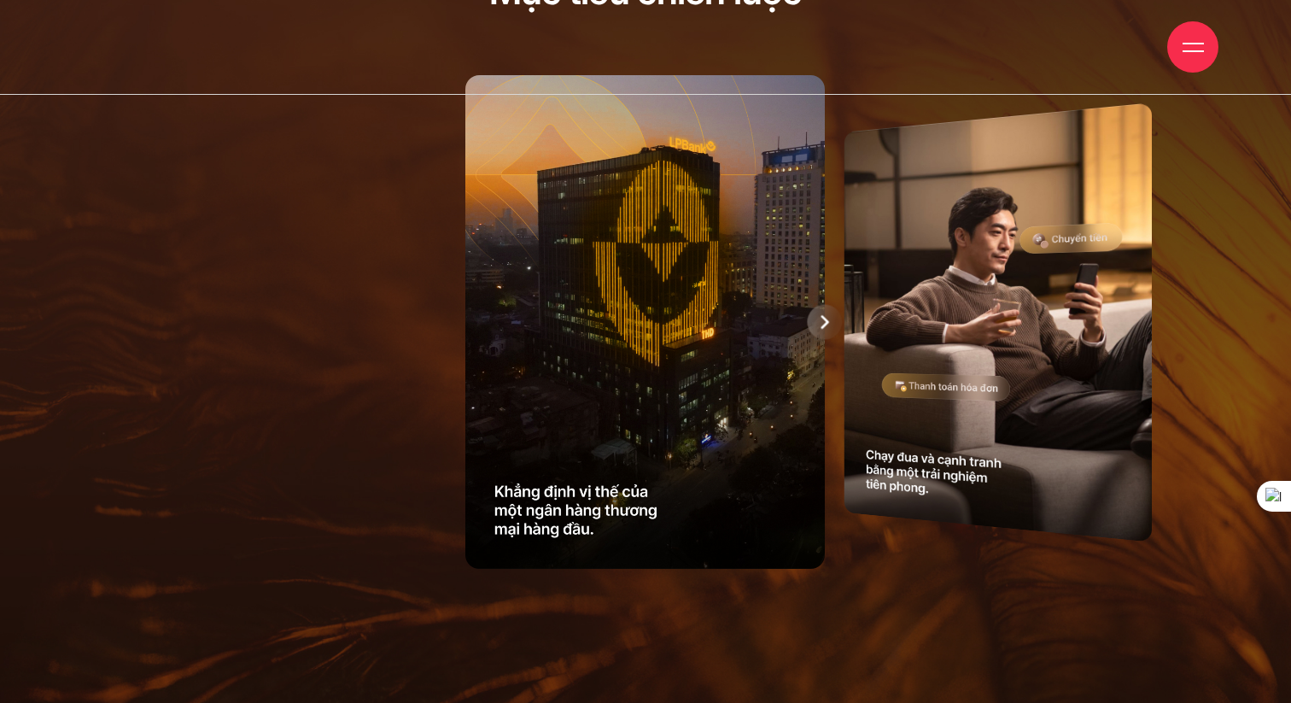
click at [833, 339] on div at bounding box center [825, 321] width 35 height 35
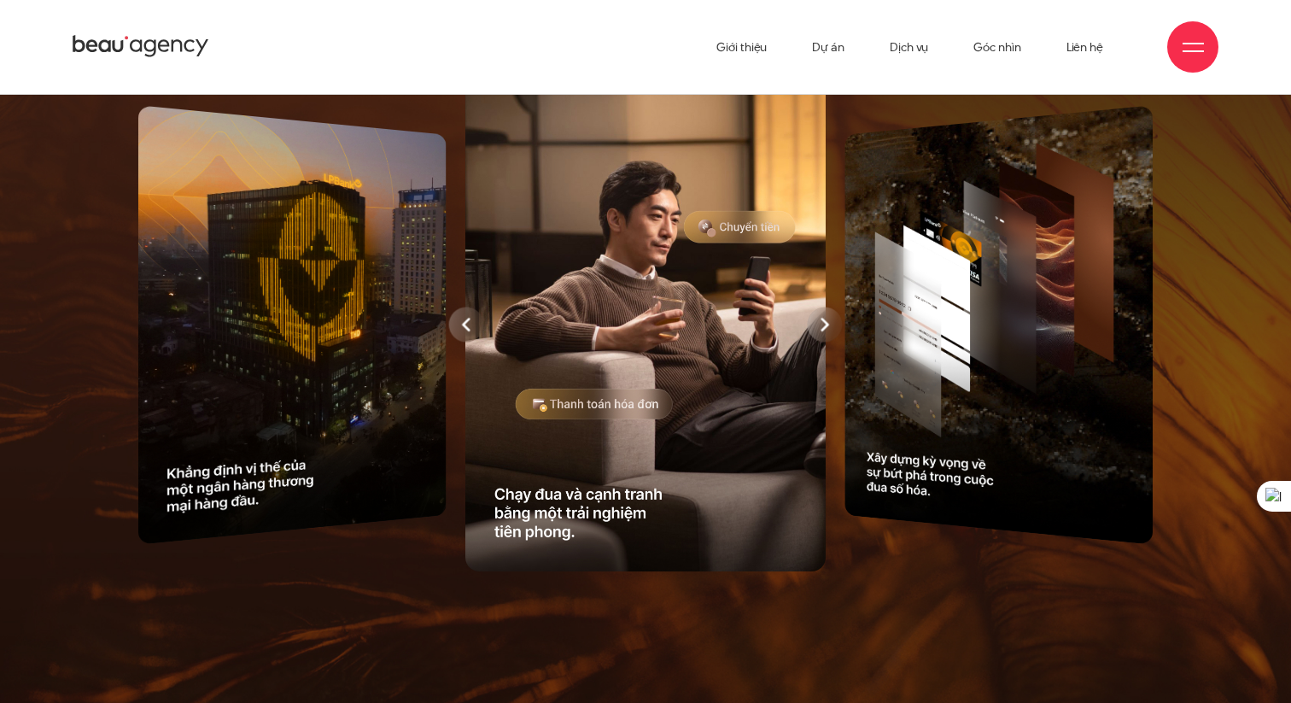
click at [831, 342] on div at bounding box center [825, 324] width 35 height 35
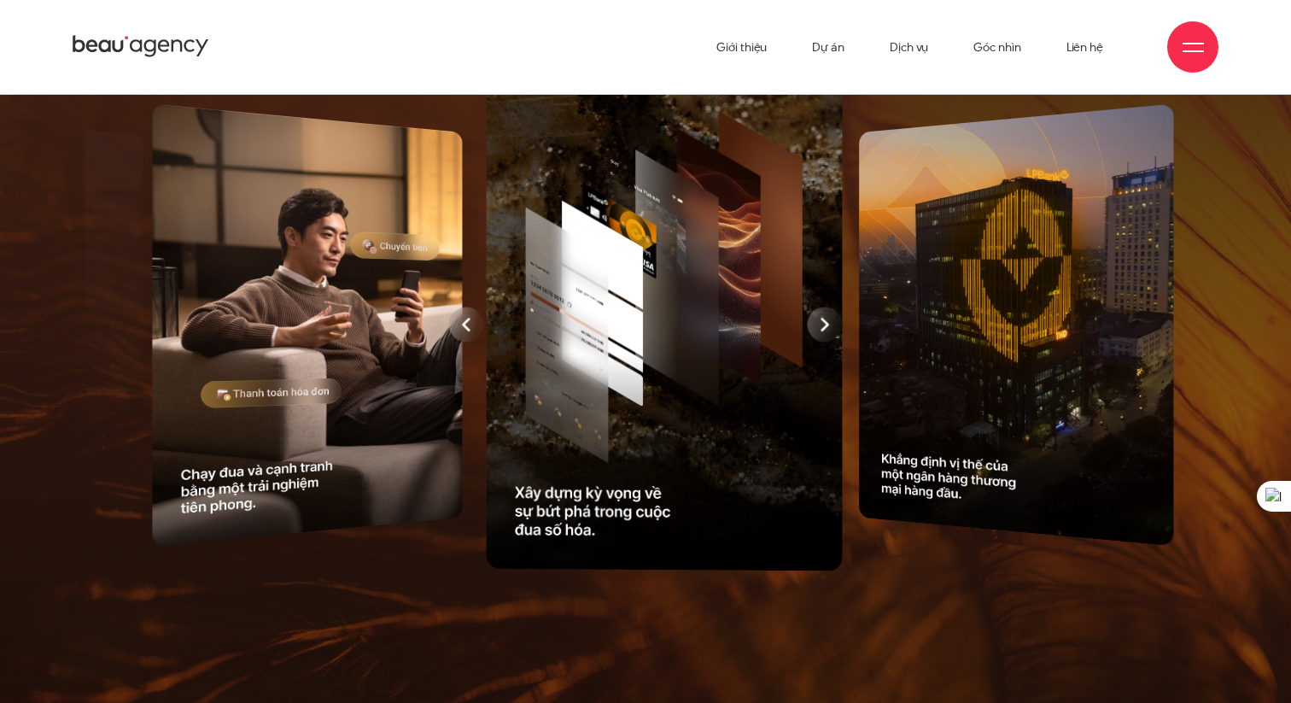
click at [831, 381] on div at bounding box center [289, 325] width 1121 height 508
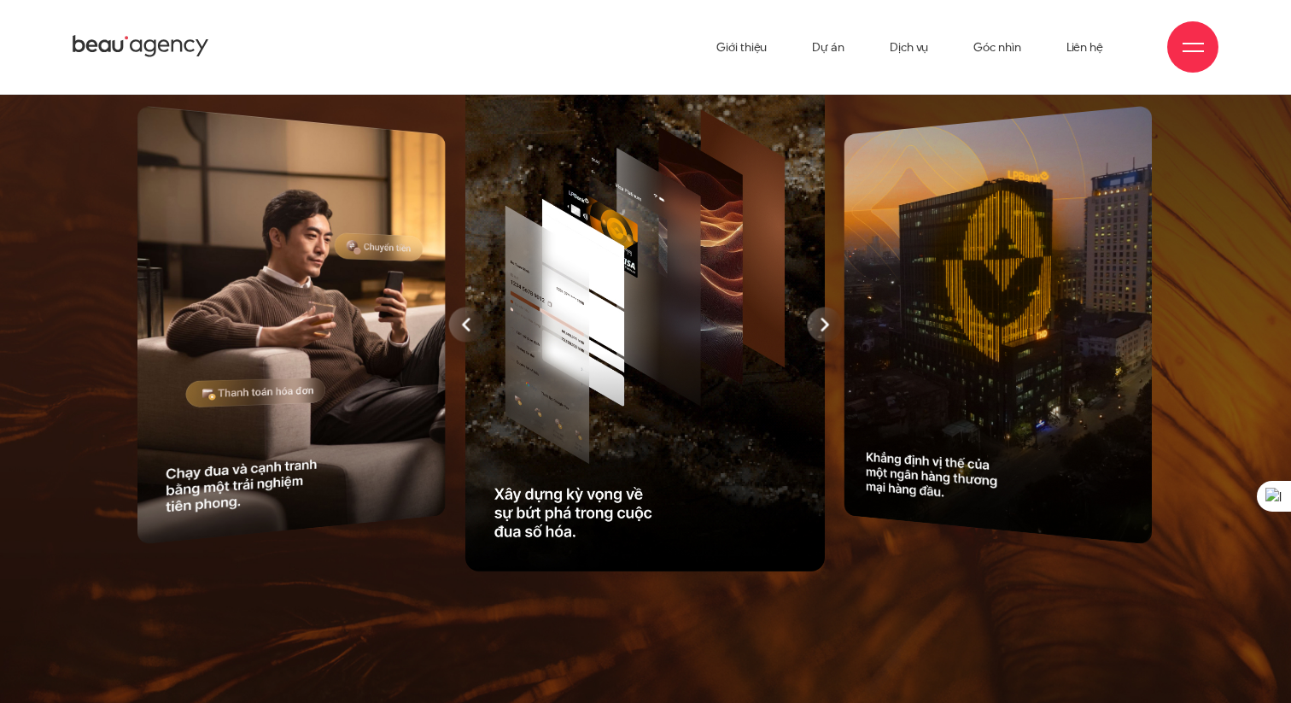
click at [831, 342] on div at bounding box center [825, 324] width 35 height 35
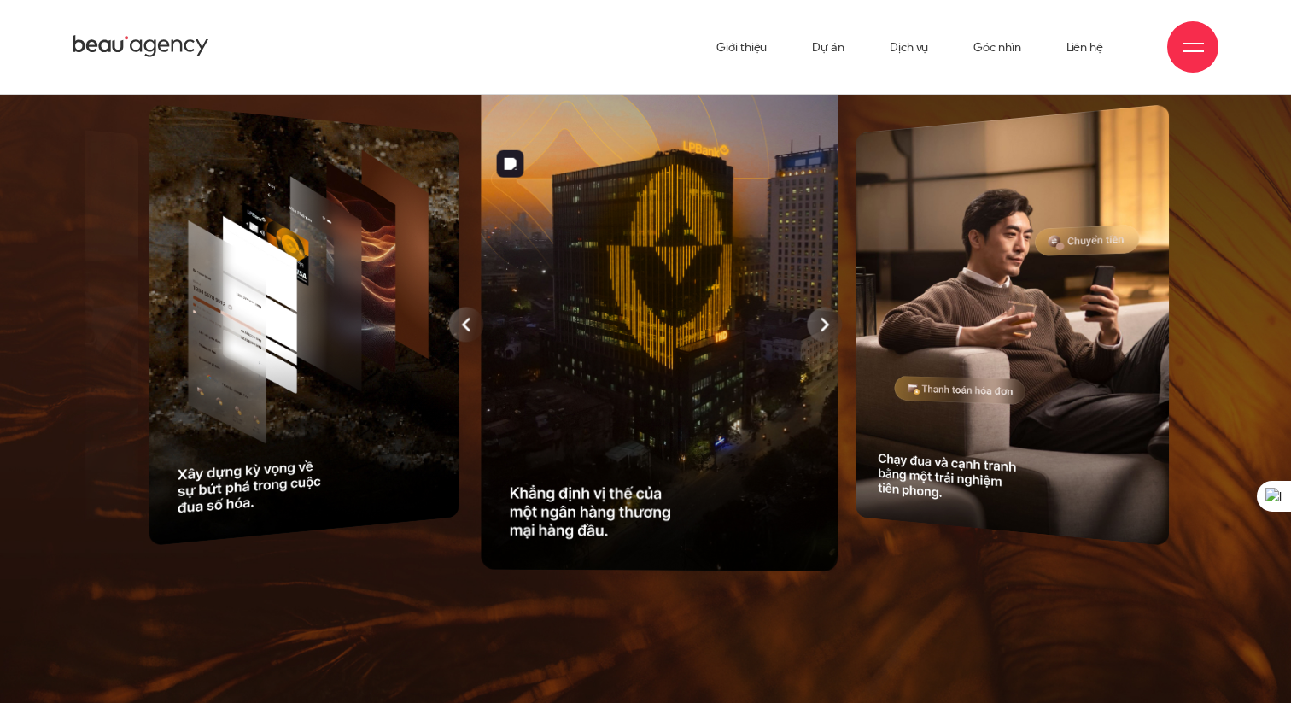
click at [831, 381] on div at bounding box center [645, 325] width 1121 height 508
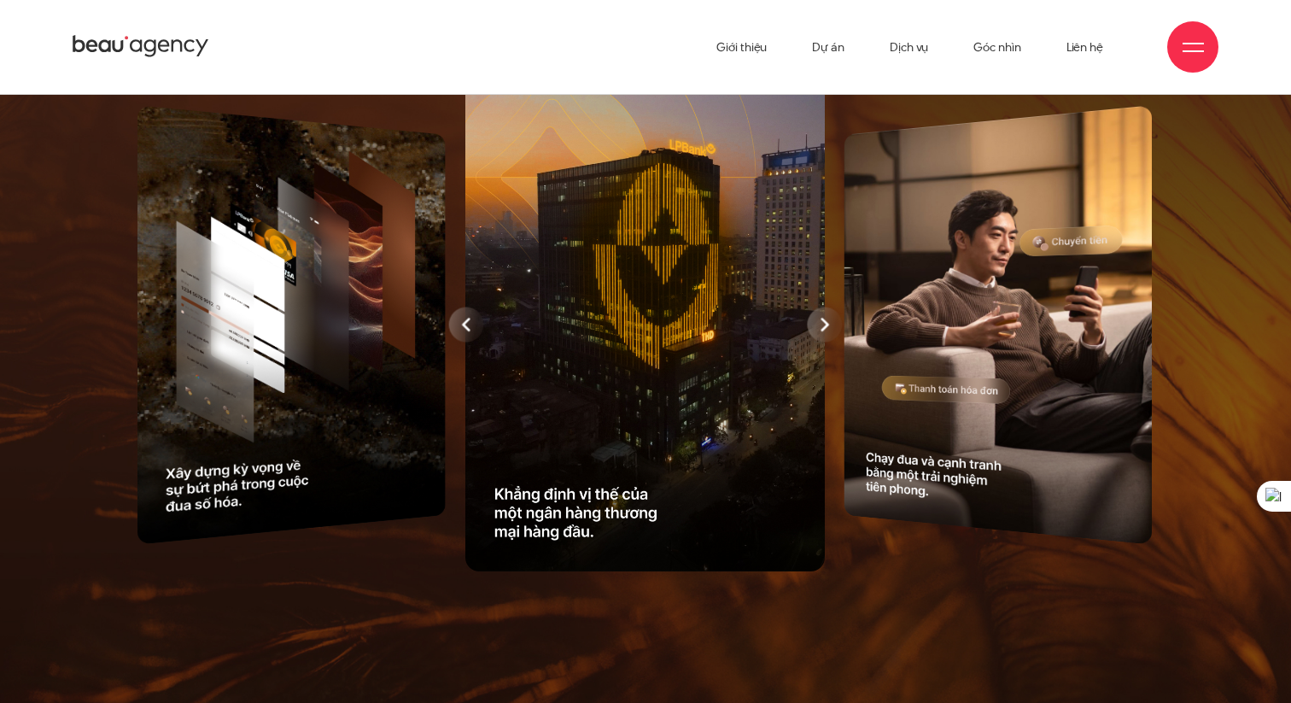
click at [831, 342] on div at bounding box center [825, 324] width 35 height 35
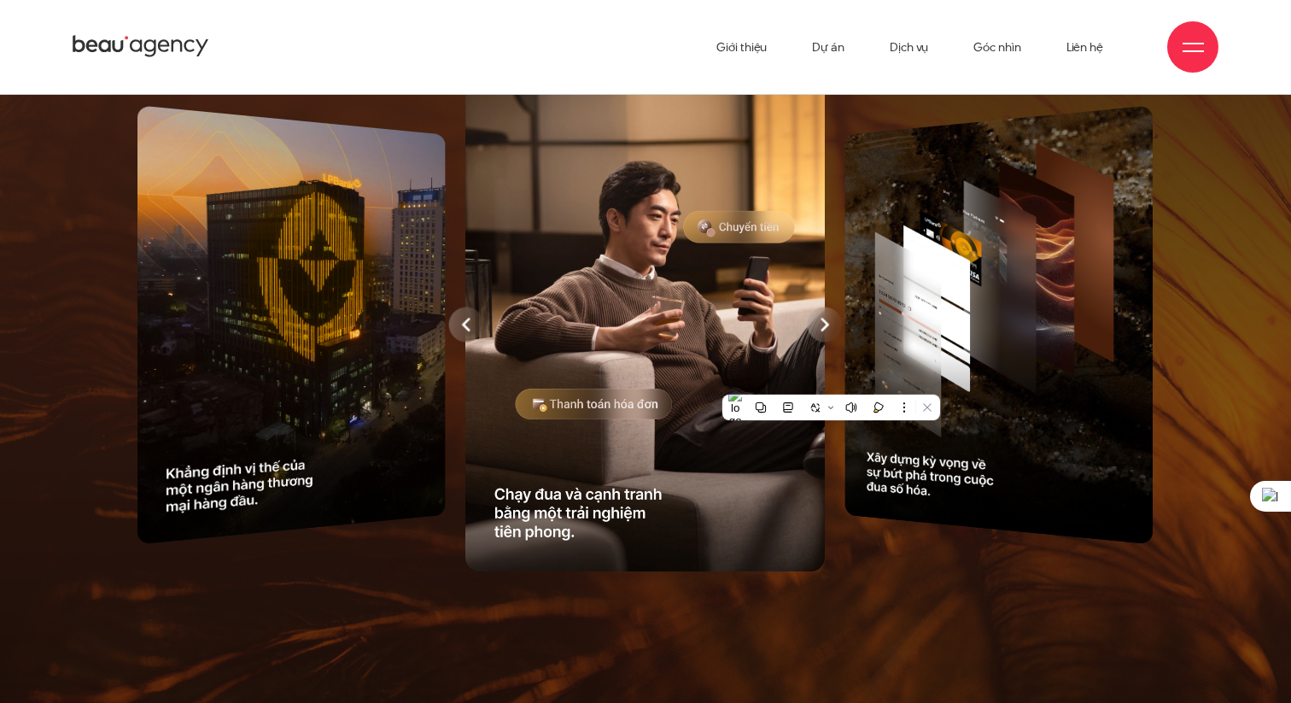
click at [831, 342] on div at bounding box center [825, 324] width 35 height 35
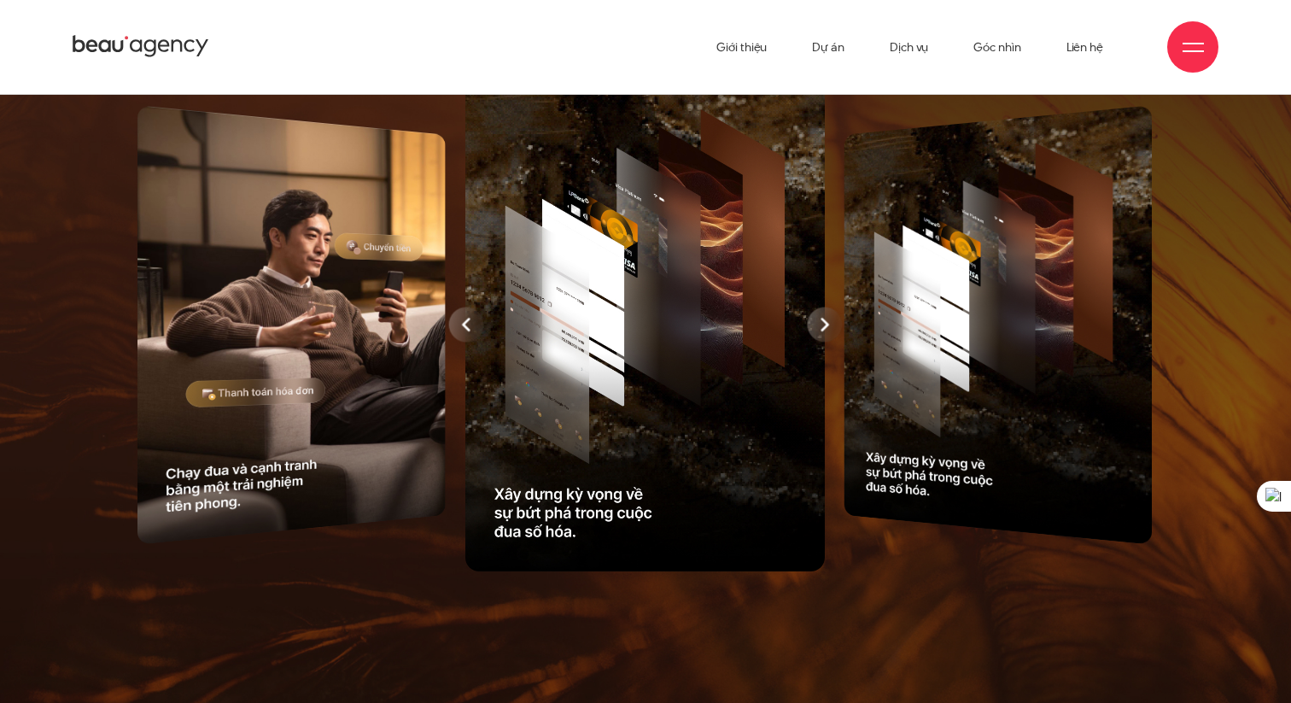
click at [831, 342] on div at bounding box center [825, 324] width 35 height 35
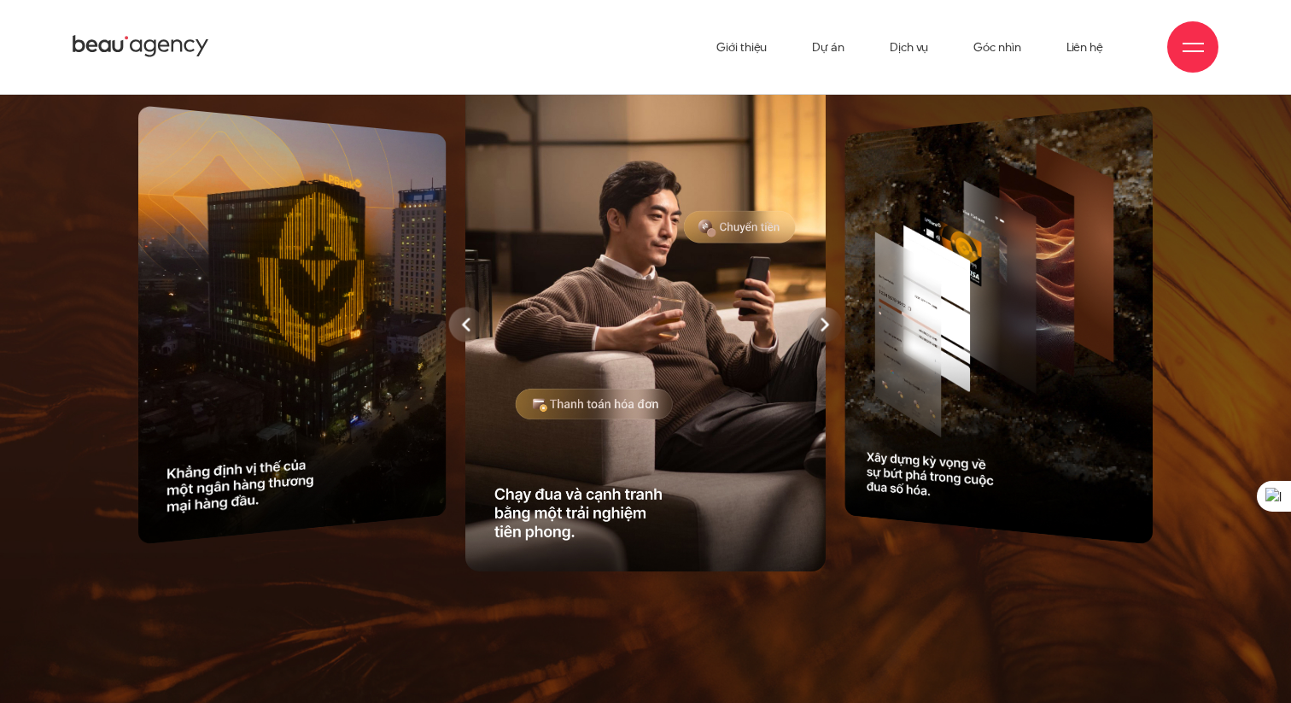
click at [831, 342] on div at bounding box center [825, 324] width 35 height 35
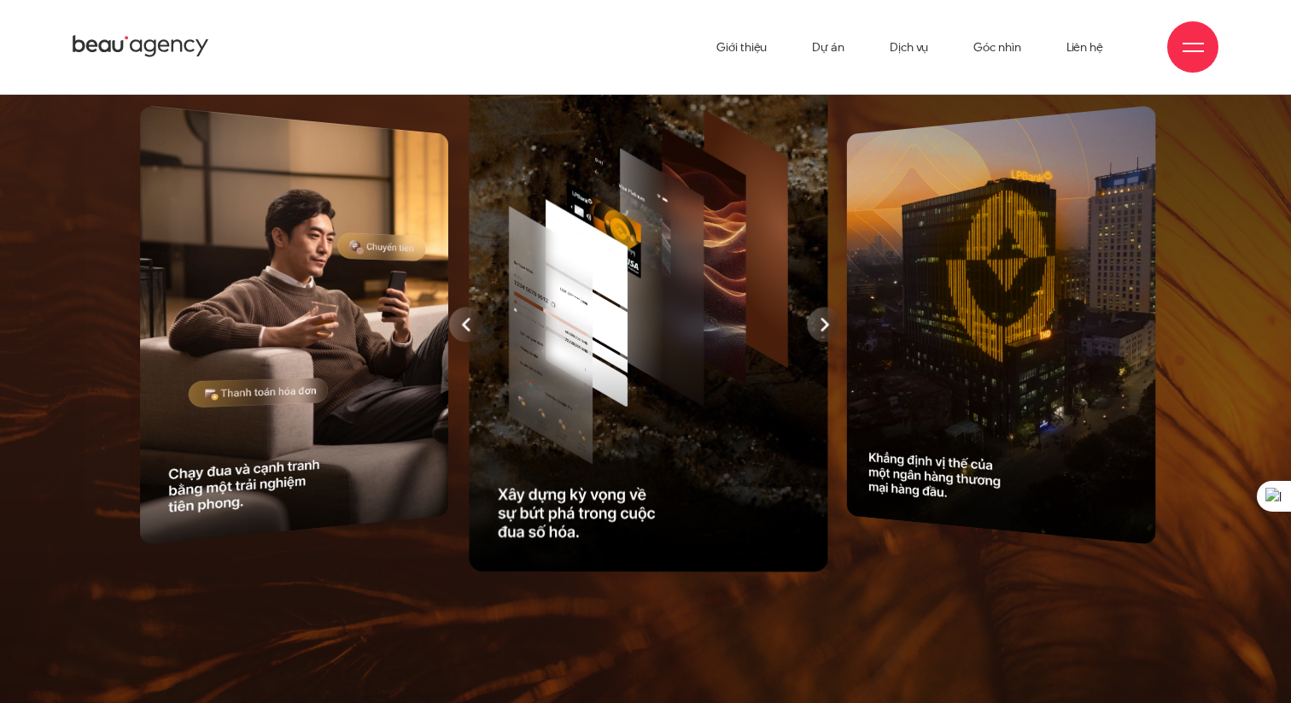
click at [831, 381] on div at bounding box center [648, 324] width 373 height 507
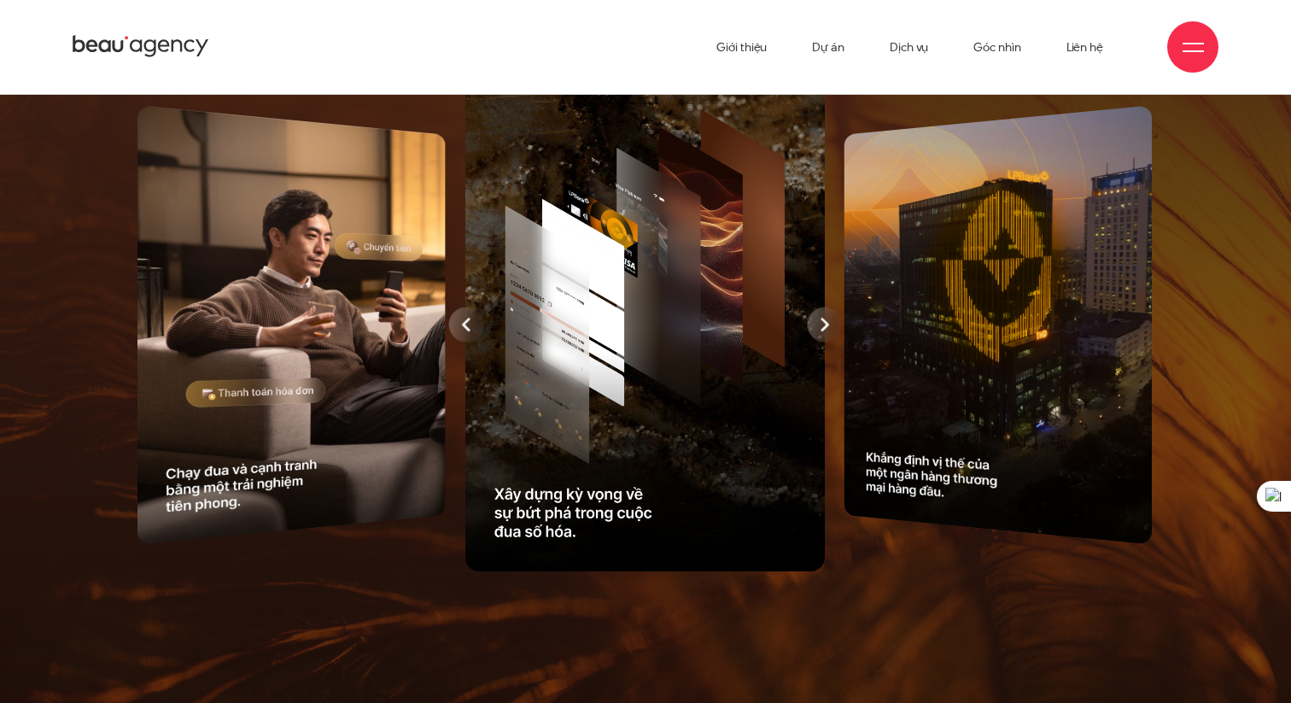
click at [831, 342] on div at bounding box center [825, 324] width 35 height 35
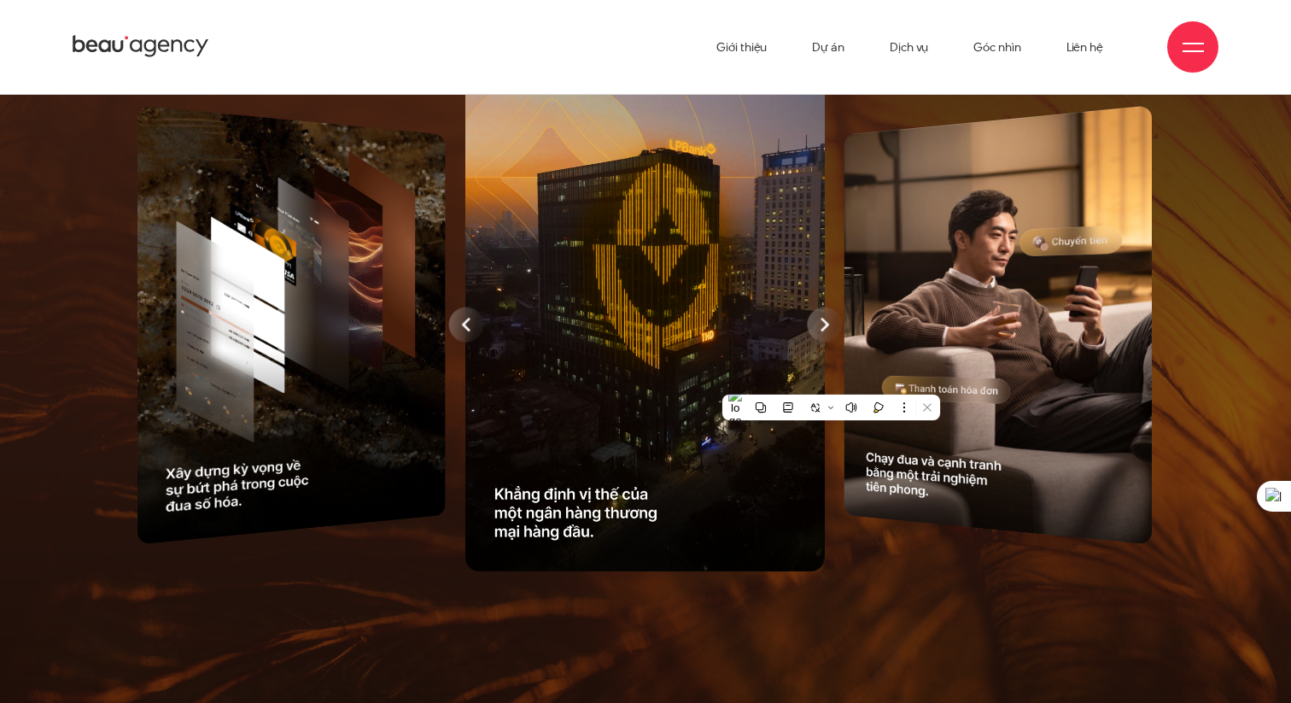
click at [828, 342] on div at bounding box center [825, 324] width 35 height 35
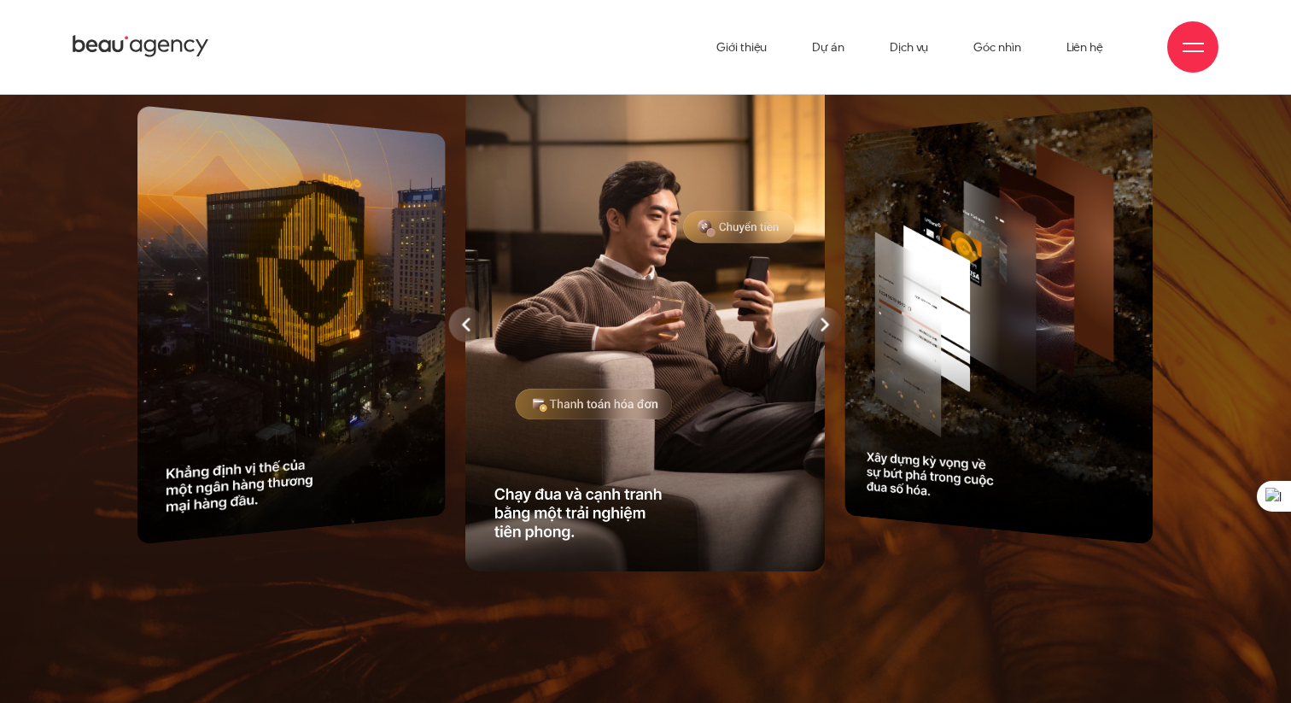
click at [828, 342] on div at bounding box center [825, 324] width 35 height 35
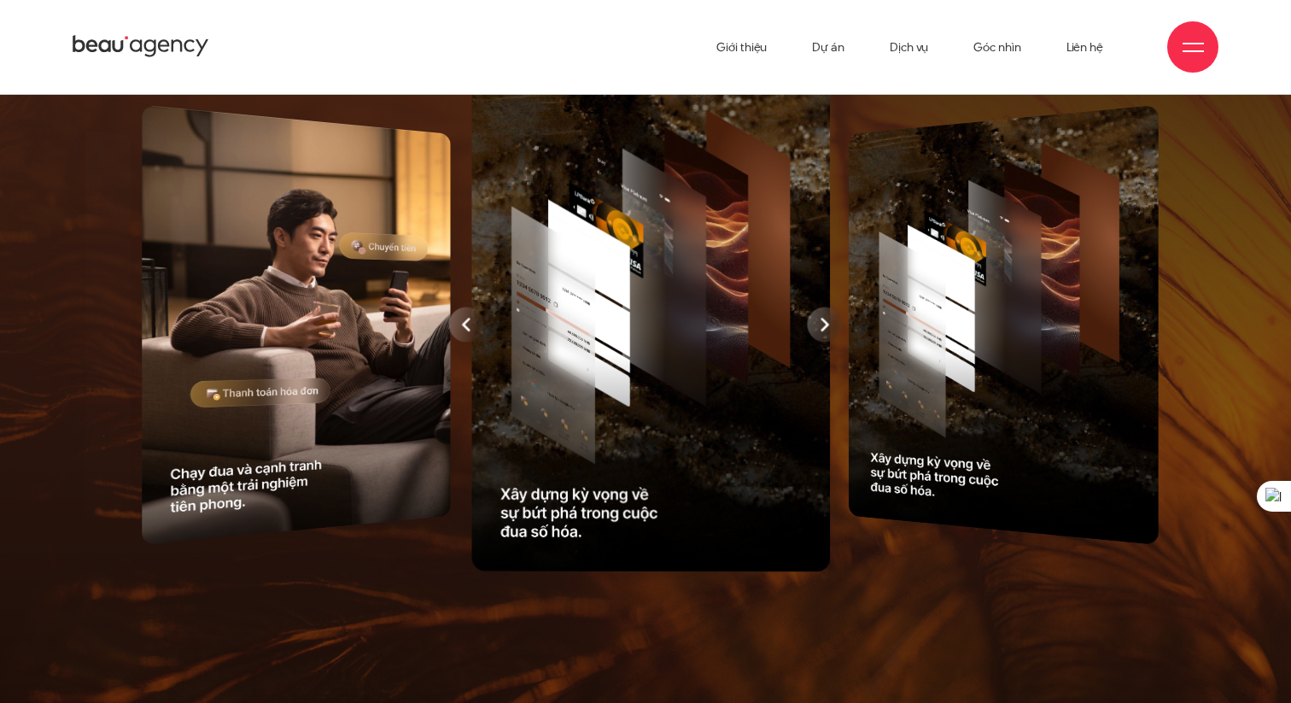
click at [828, 370] on div at bounding box center [645, 325] width 1121 height 508
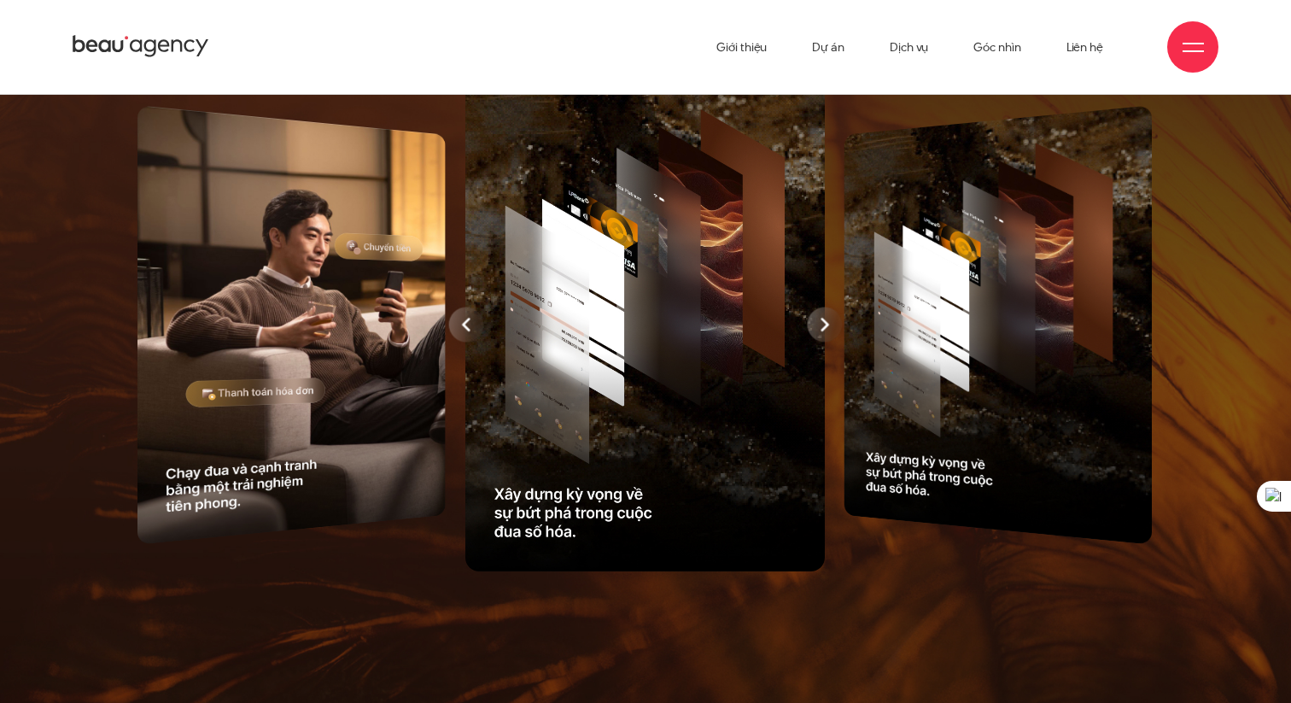
click at [828, 342] on div at bounding box center [825, 324] width 35 height 35
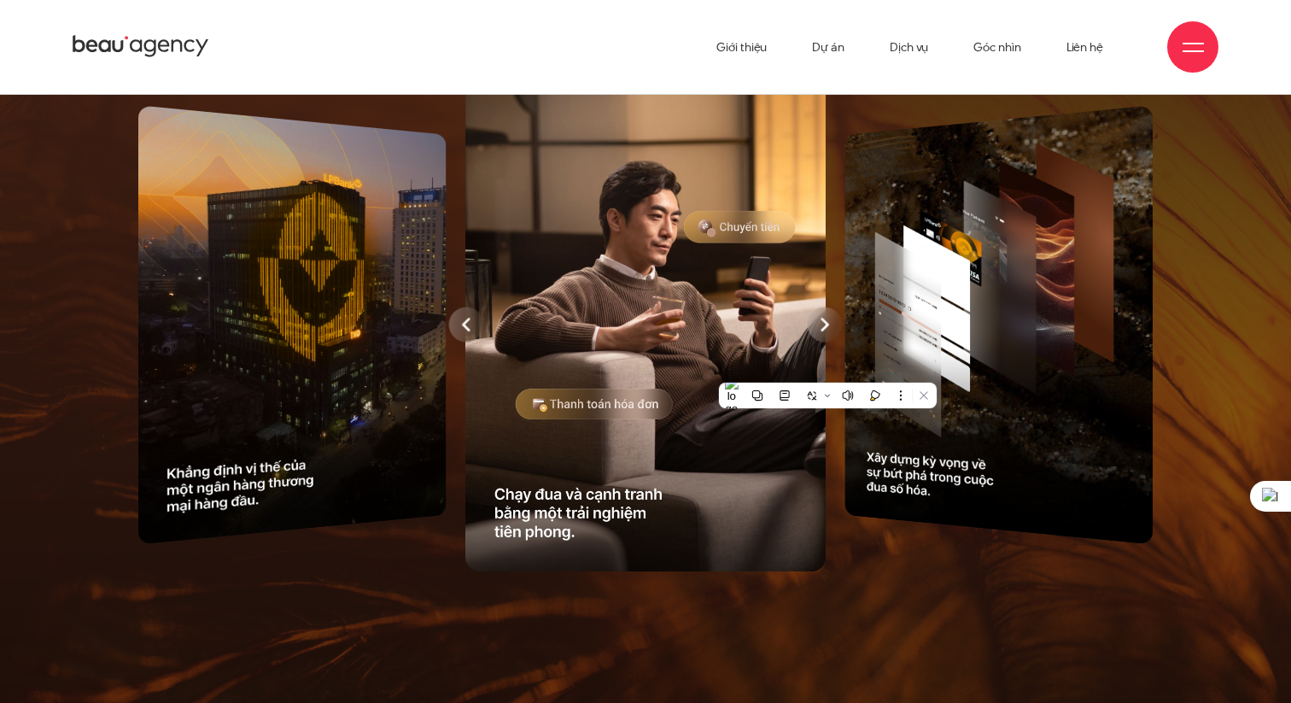
click at [828, 342] on div at bounding box center [825, 324] width 35 height 35
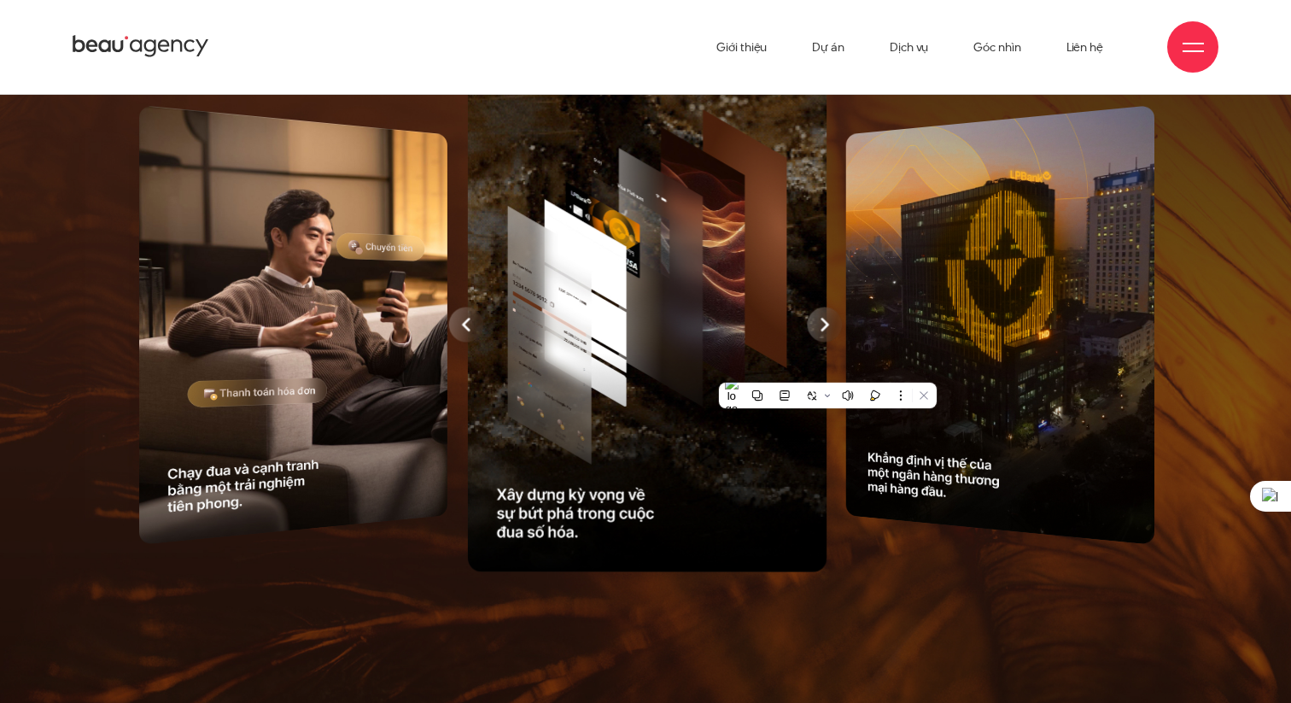
click at [828, 370] on div at bounding box center [645, 325] width 1121 height 508
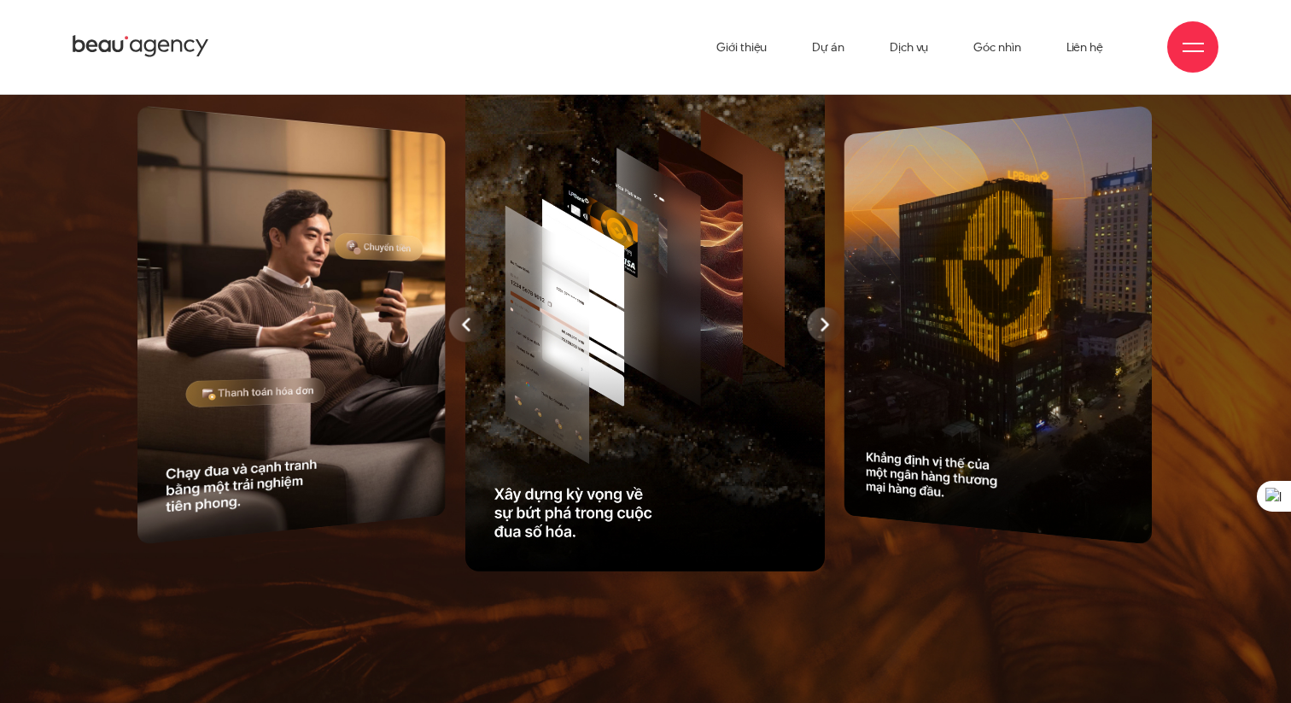
click at [828, 342] on div at bounding box center [825, 324] width 35 height 35
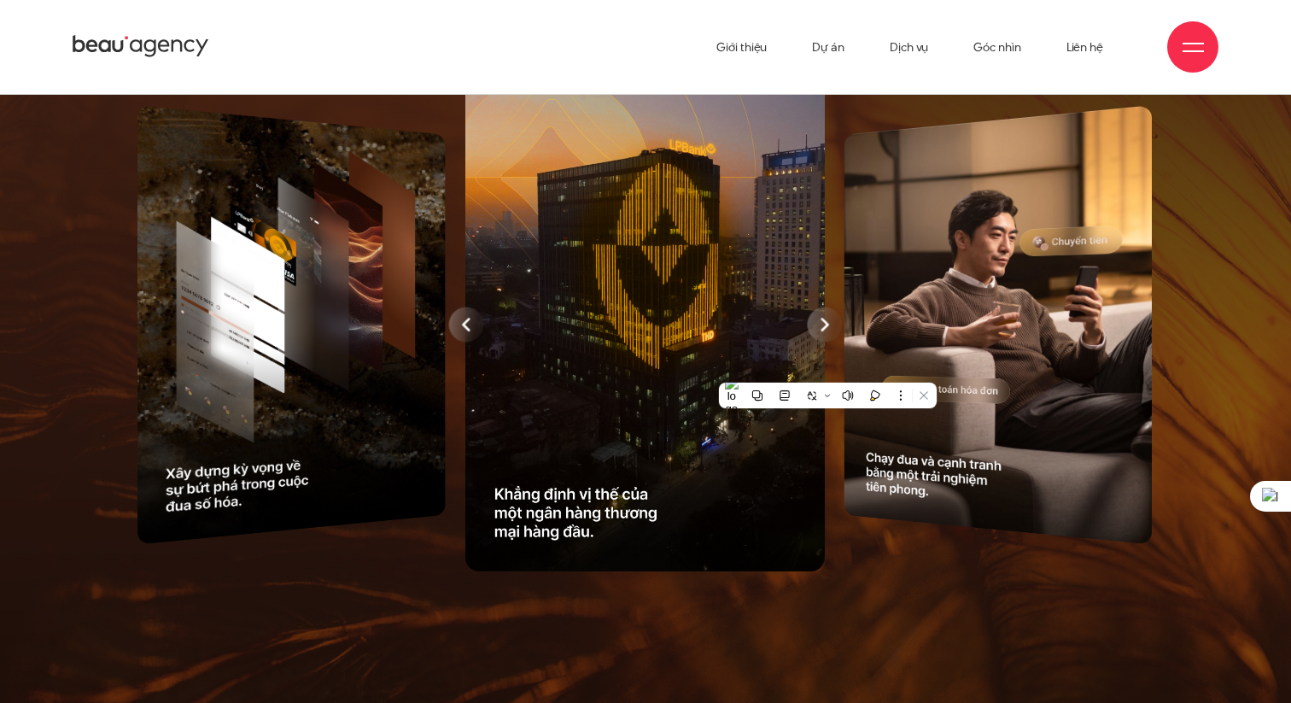
click at [828, 342] on div at bounding box center [825, 324] width 35 height 35
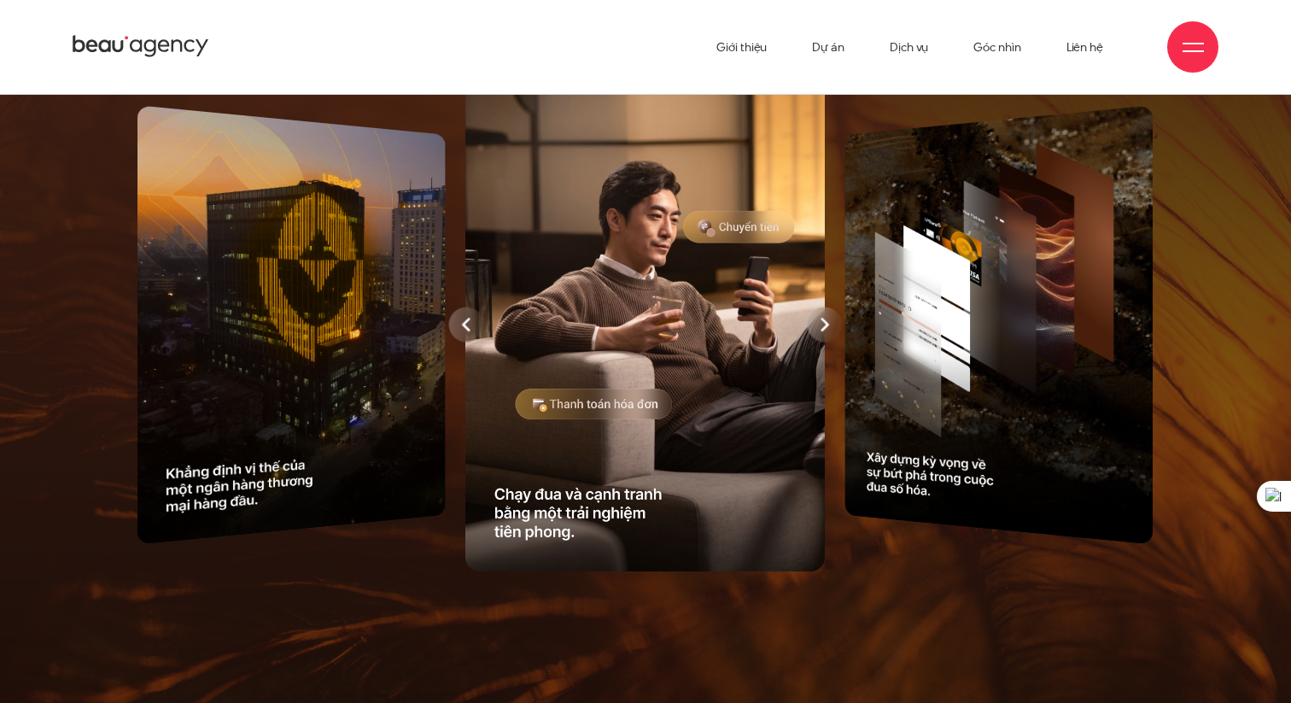
click at [828, 342] on div at bounding box center [825, 324] width 35 height 35
